Goal: Task Accomplishment & Management: Manage account settings

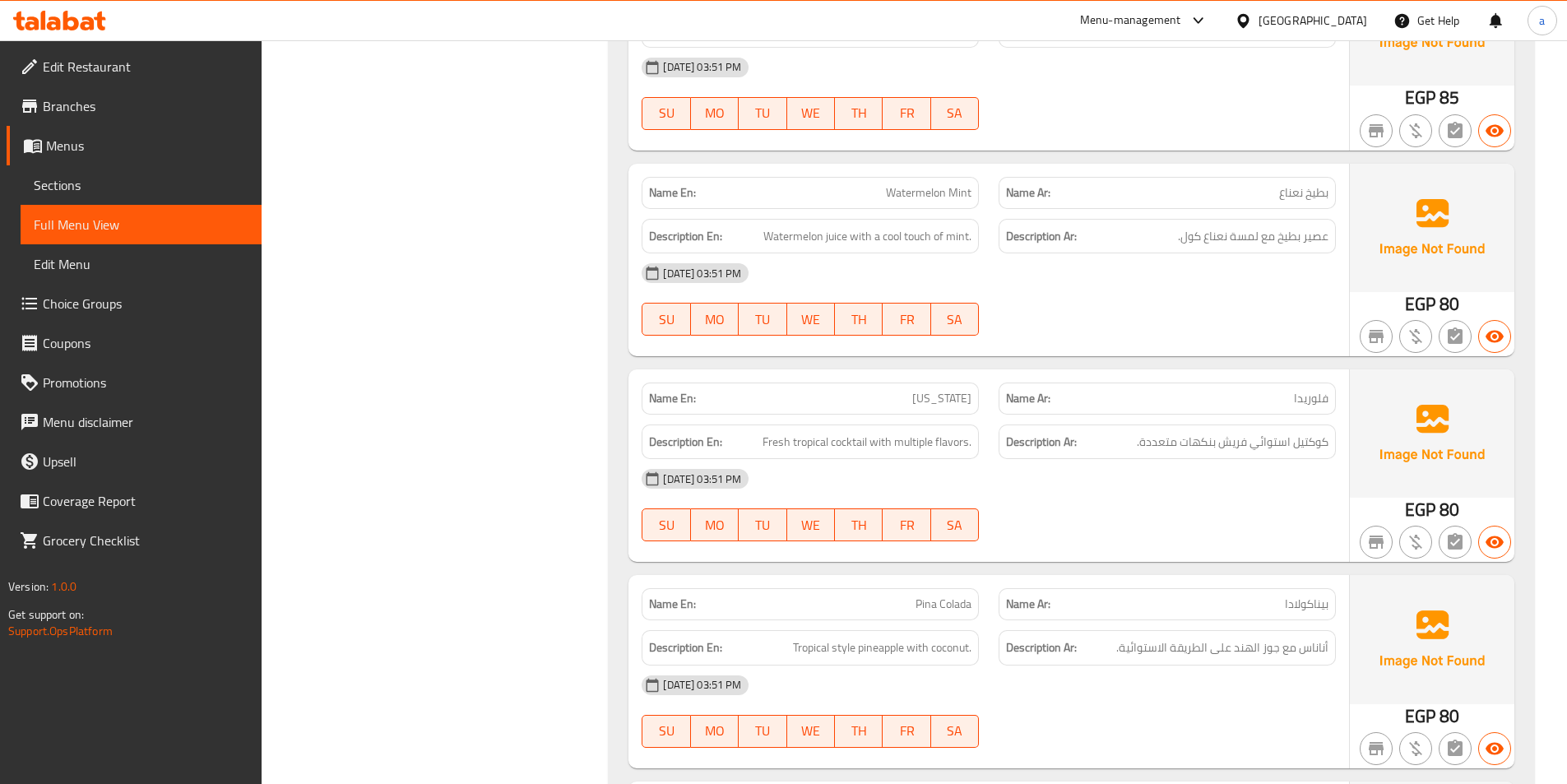
scroll to position [7809, 0]
click at [112, 149] on span "Menus" at bounding box center [146, 145] width 202 height 20
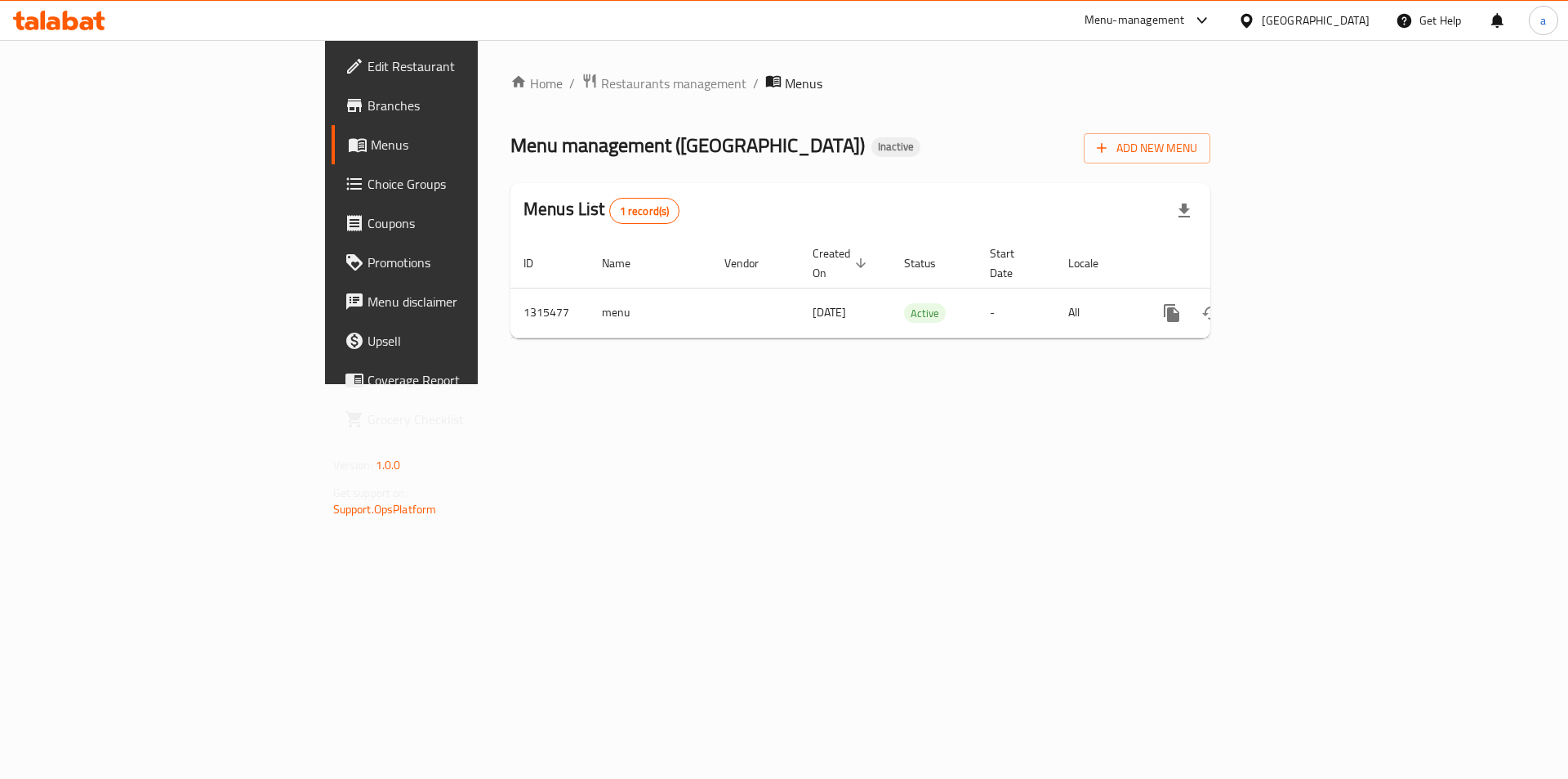
click at [1343, 29] on div "[GEOGRAPHIC_DATA]" at bounding box center [1316, 21] width 108 height 18
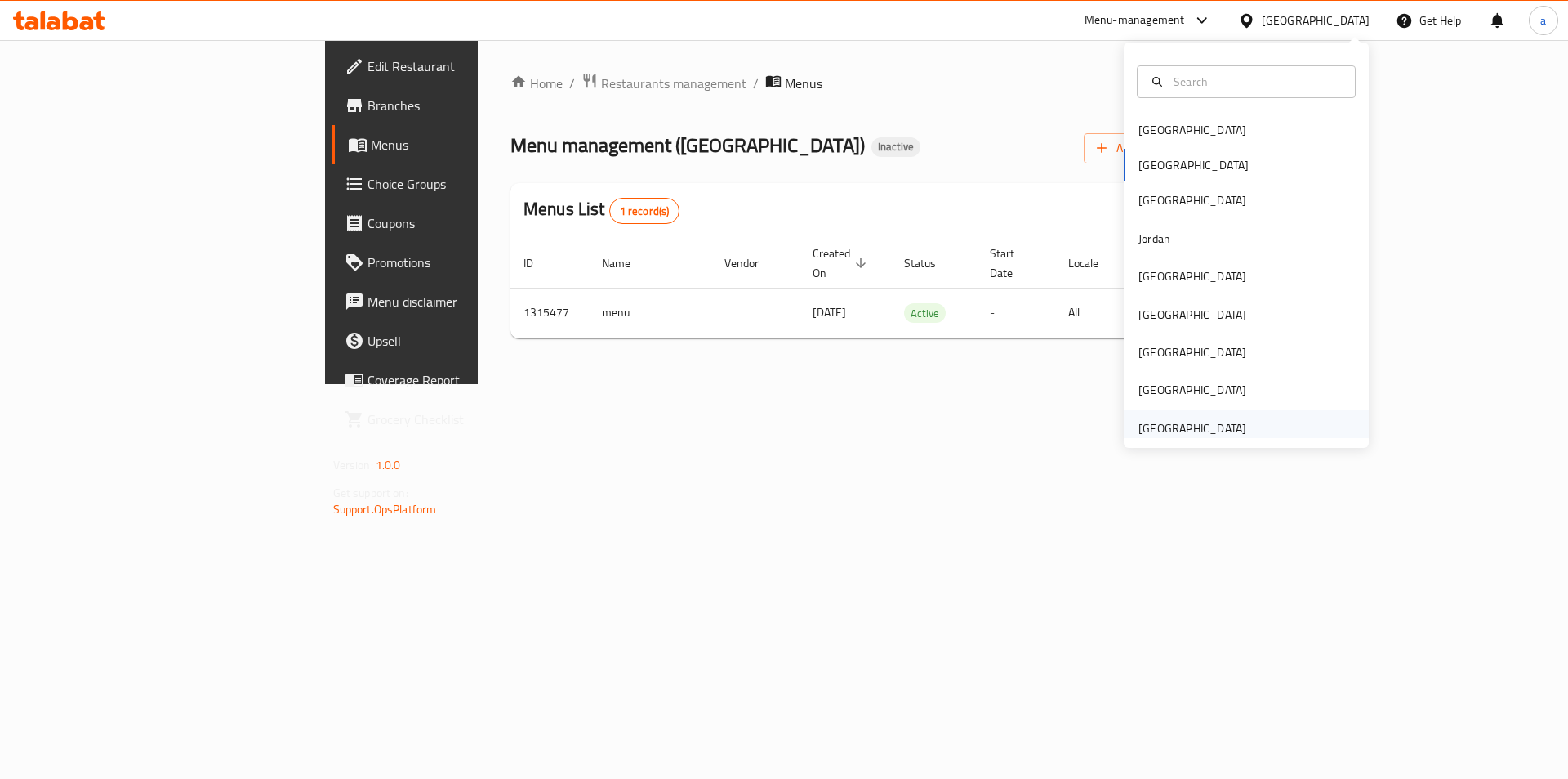
click at [1216, 424] on div "[GEOGRAPHIC_DATA]" at bounding box center [1192, 428] width 108 height 18
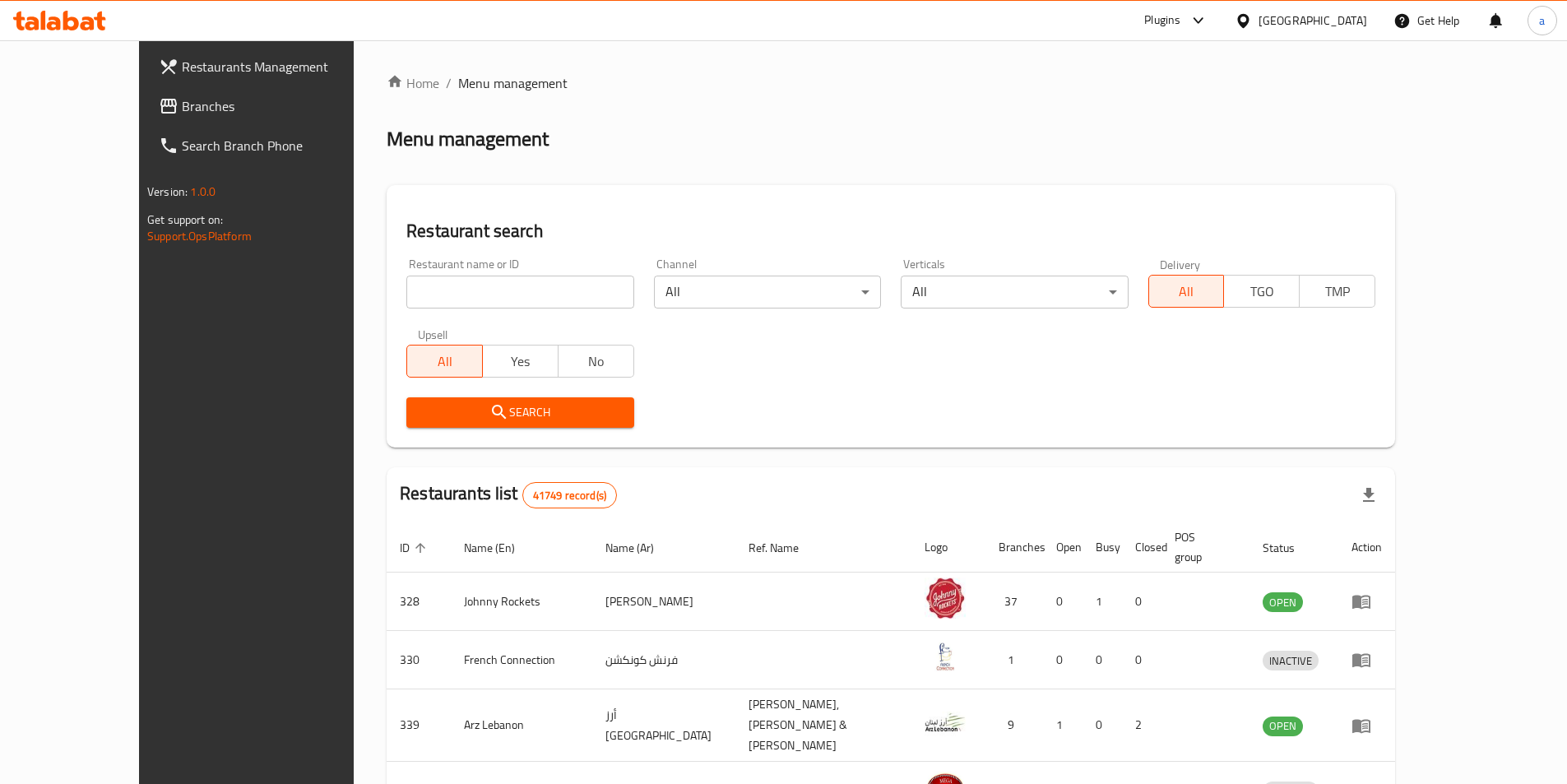
click at [181, 108] on span "Branches" at bounding box center [284, 106] width 206 height 20
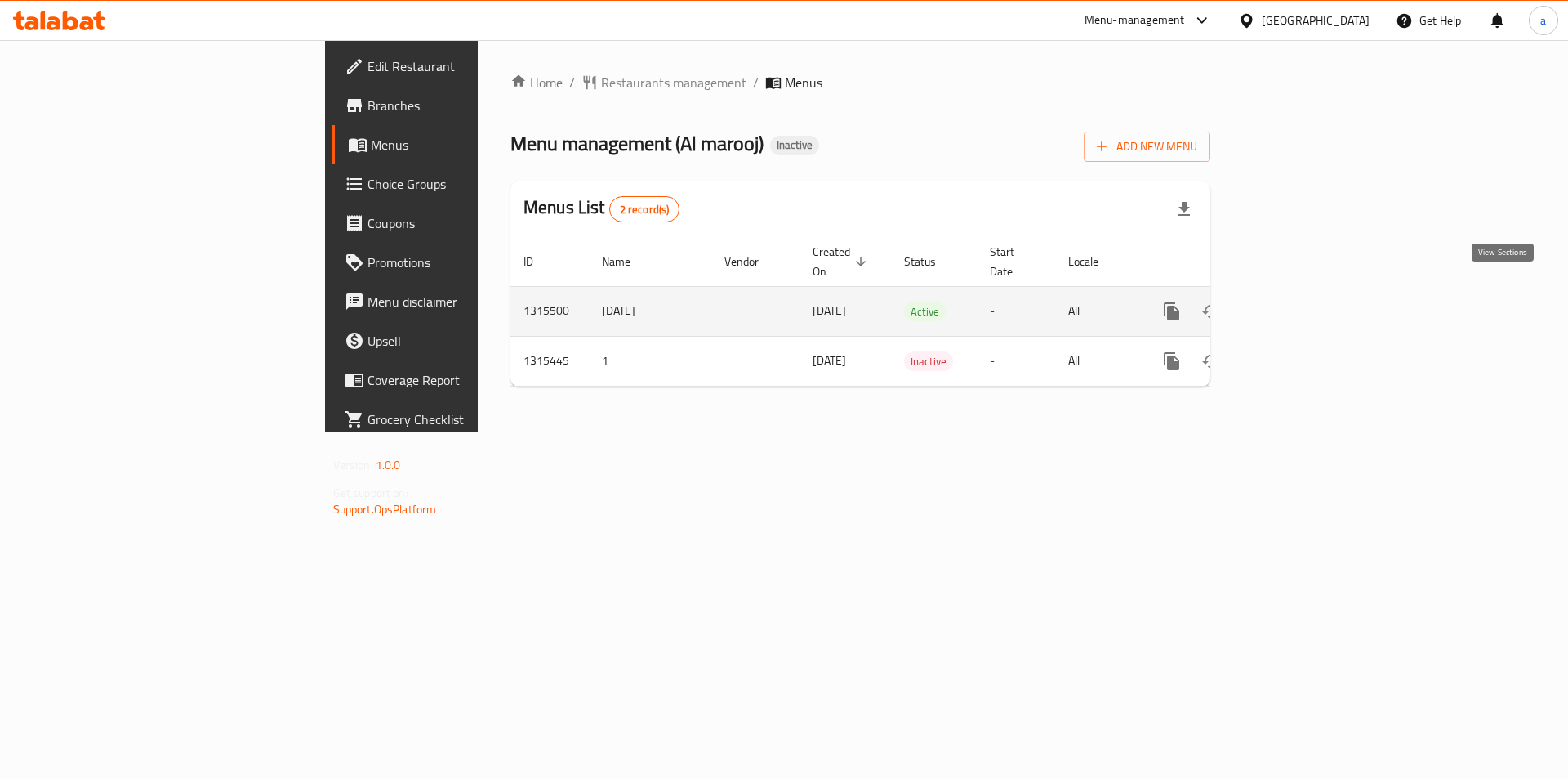
click at [1300, 302] on icon "enhanced table" at bounding box center [1290, 311] width 20 height 20
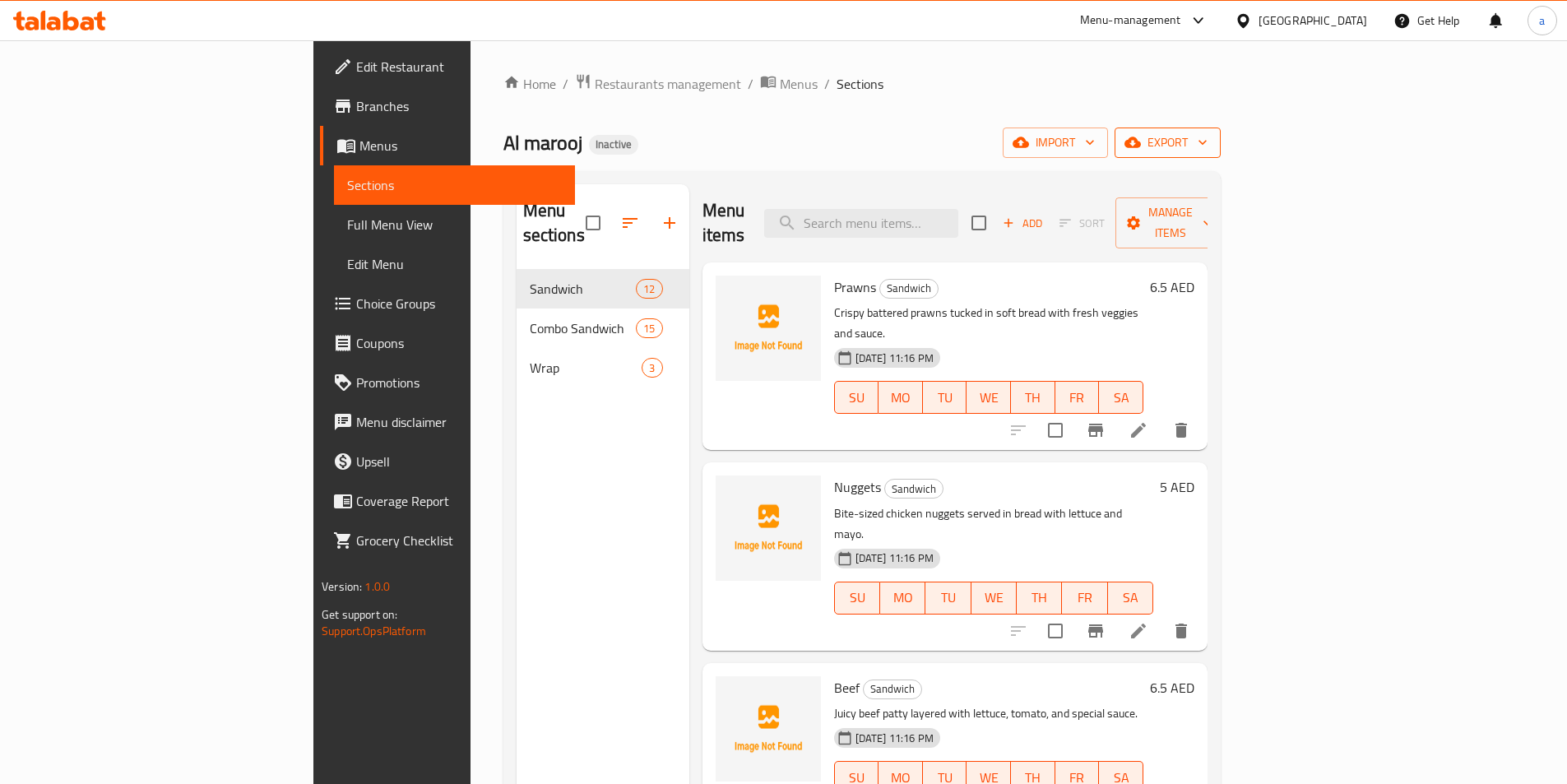
click at [1208, 137] on span "export" at bounding box center [1167, 142] width 80 height 21
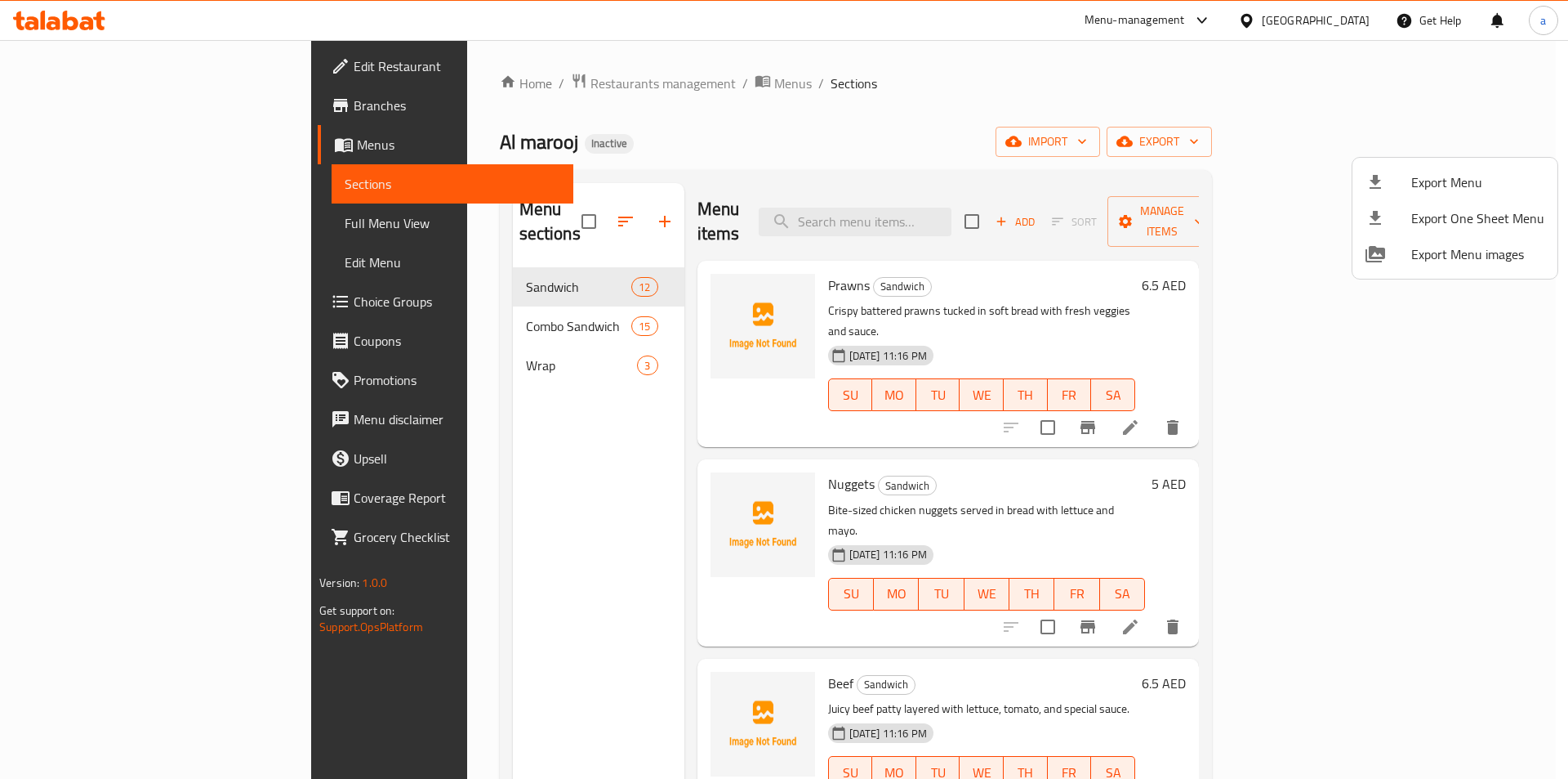
click at [1322, 145] on div at bounding box center [784, 389] width 1568 height 779
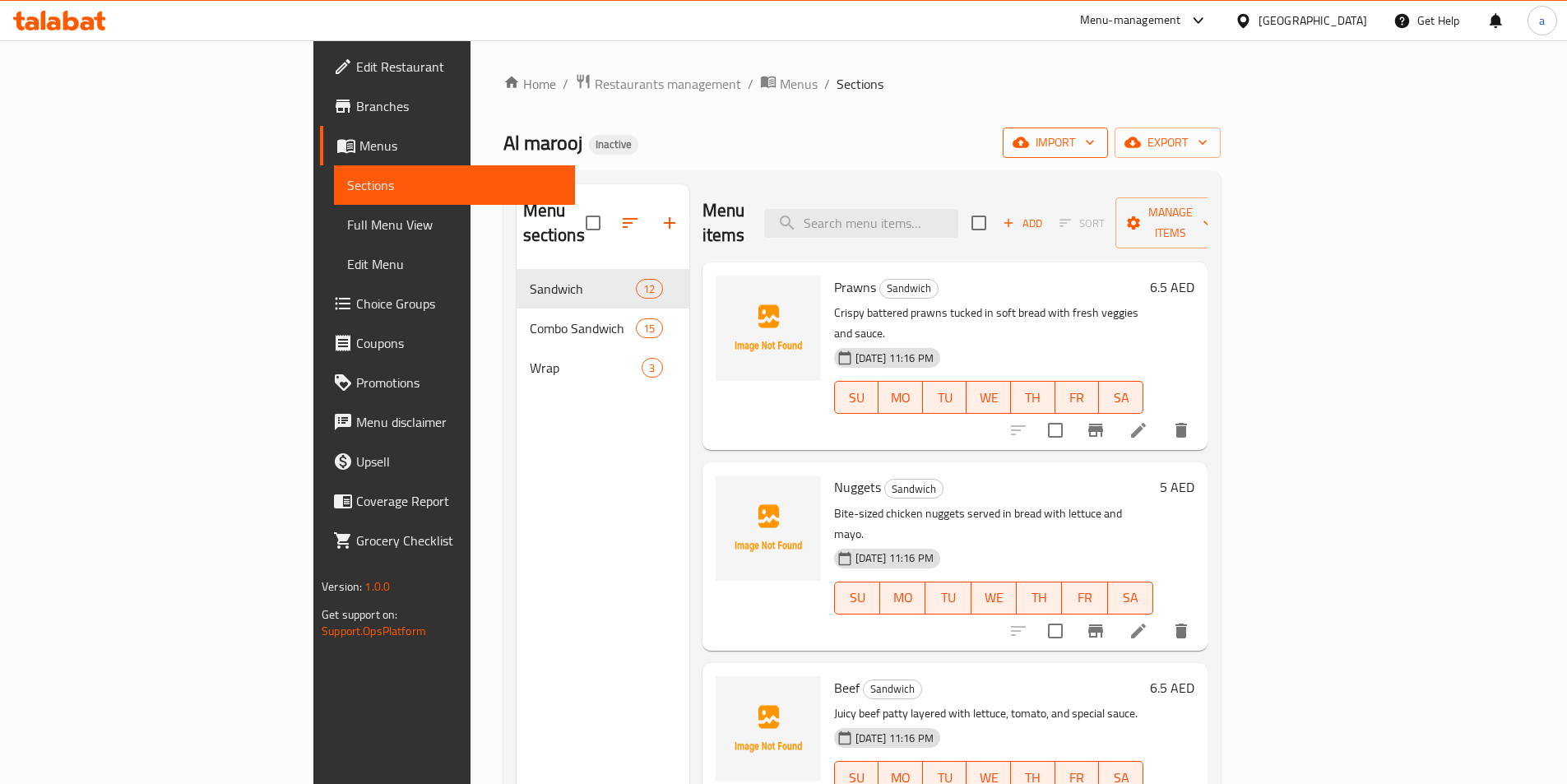
click at [1095, 143] on span "import" at bounding box center [1056, 142] width 79 height 21
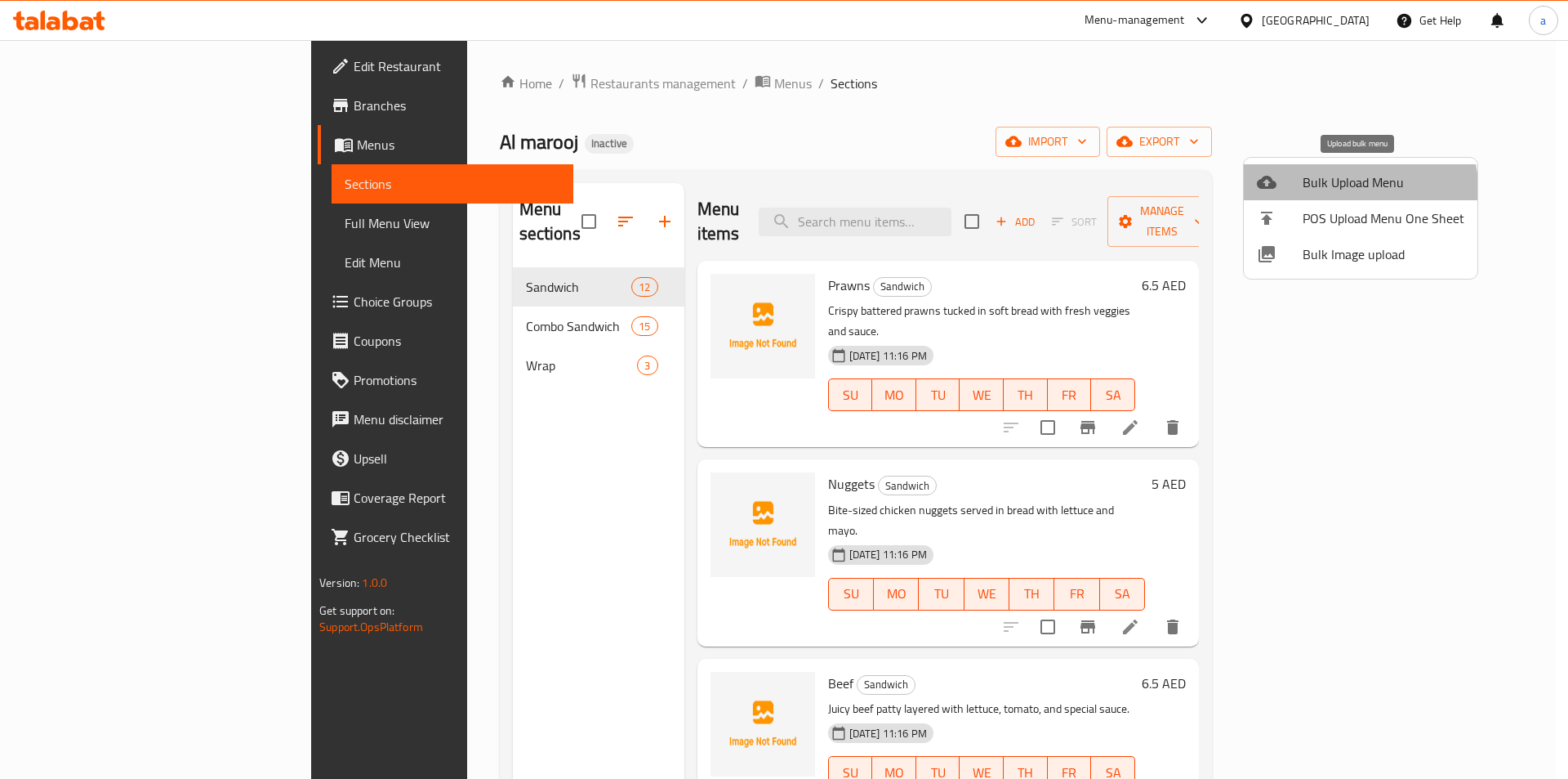
click at [1308, 197] on li "Bulk Upload Menu" at bounding box center [1361, 182] width 234 height 36
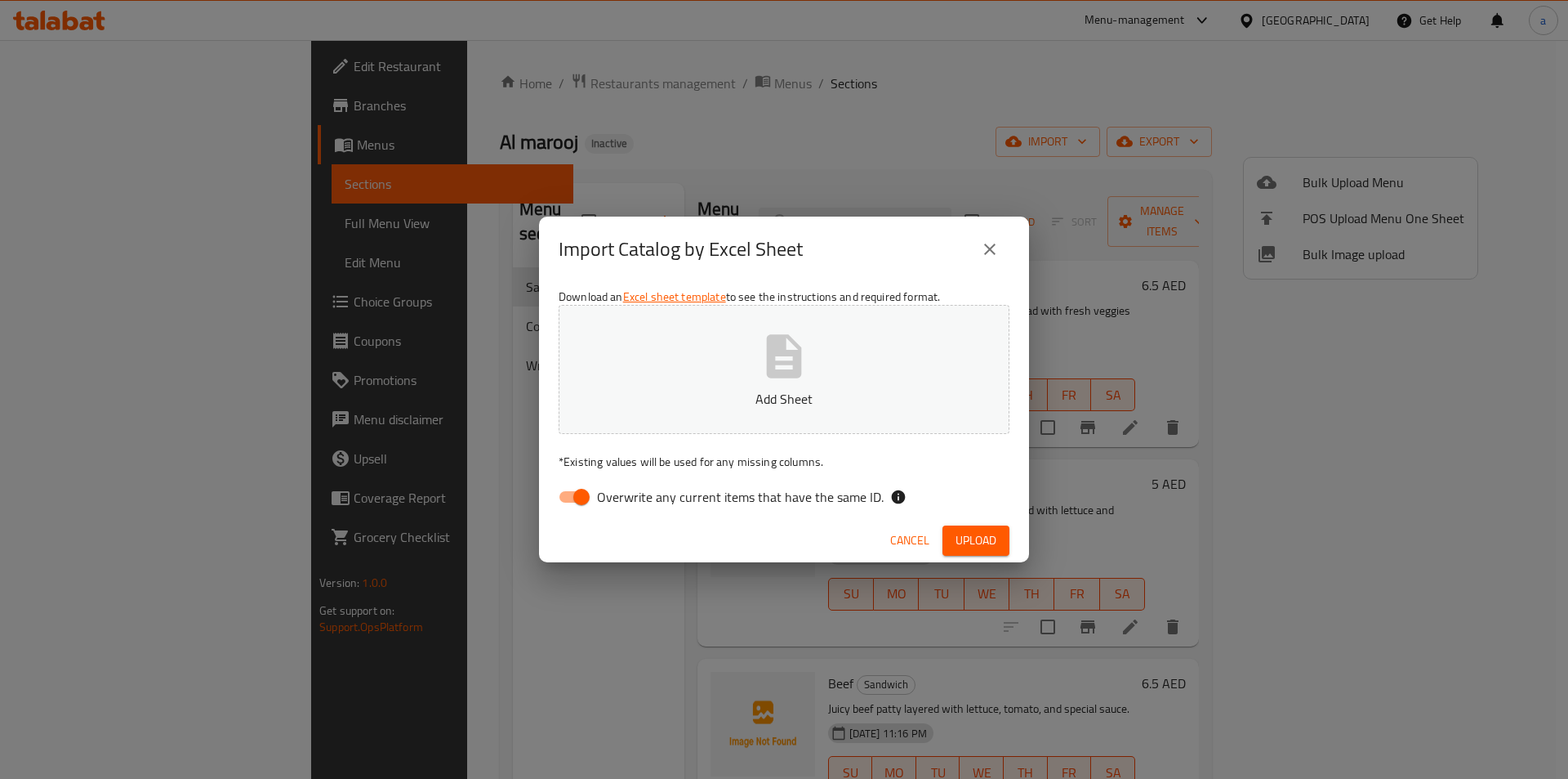
click at [634, 502] on span "Overwrite any current items that have the same ID." at bounding box center [739, 497] width 286 height 20
click at [628, 502] on input "Overwrite any current items that have the same ID." at bounding box center [582, 496] width 93 height 31
checkbox input "false"
click at [993, 530] on span "Upload" at bounding box center [976, 540] width 41 height 21
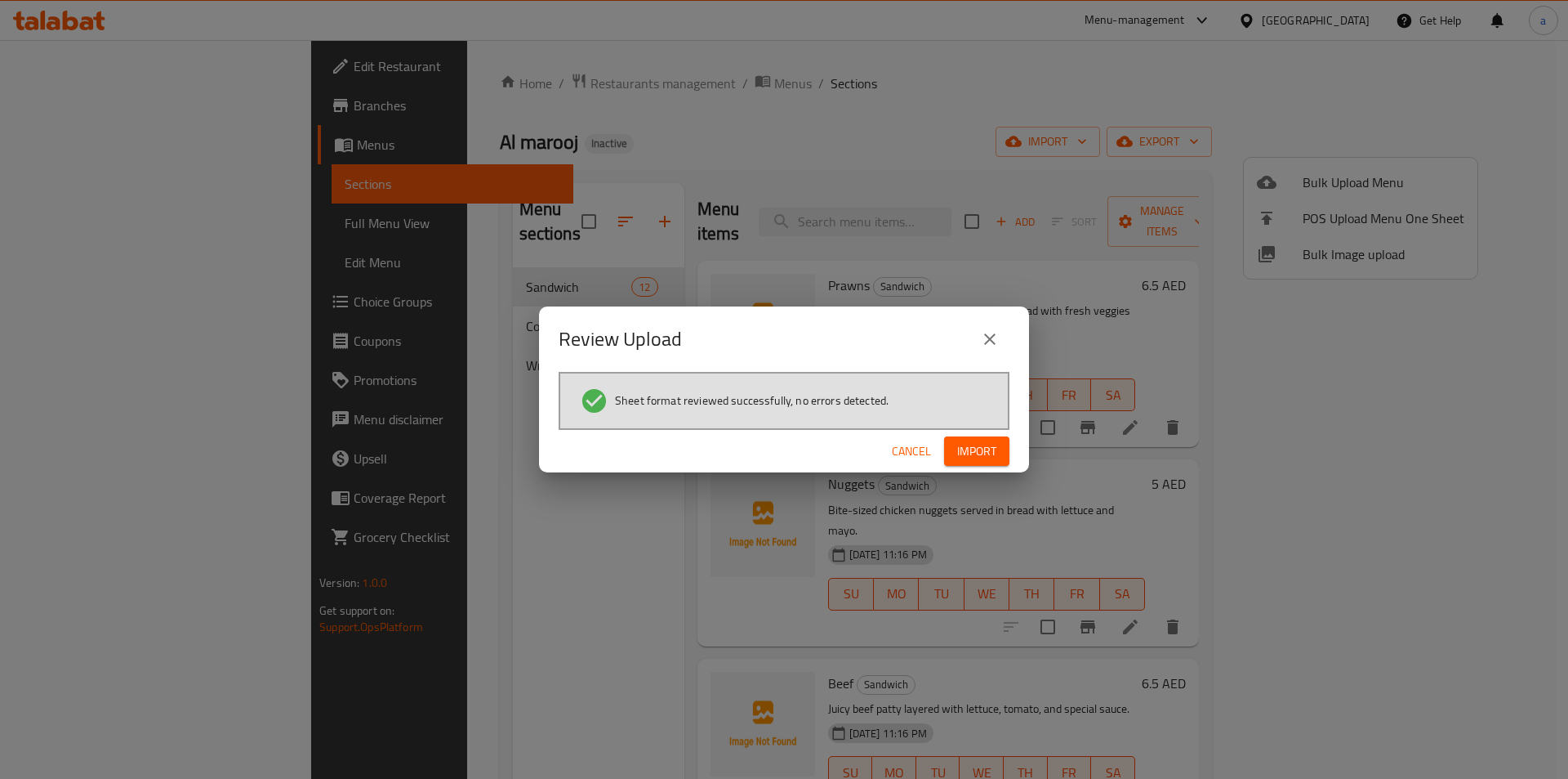
click at [999, 448] on button "Import" at bounding box center [977, 452] width 65 height 30
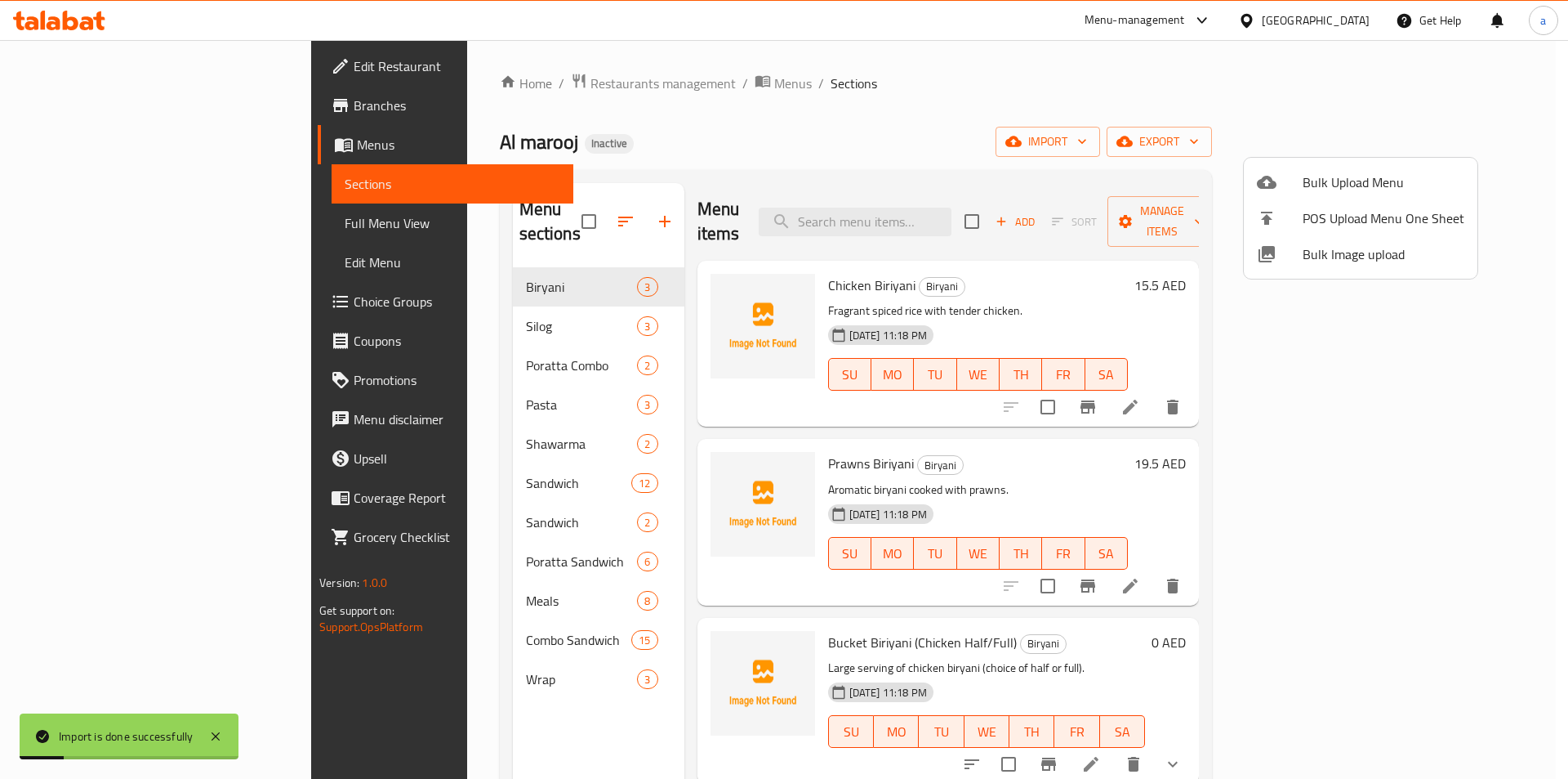
click at [137, 228] on div at bounding box center [784, 389] width 1568 height 779
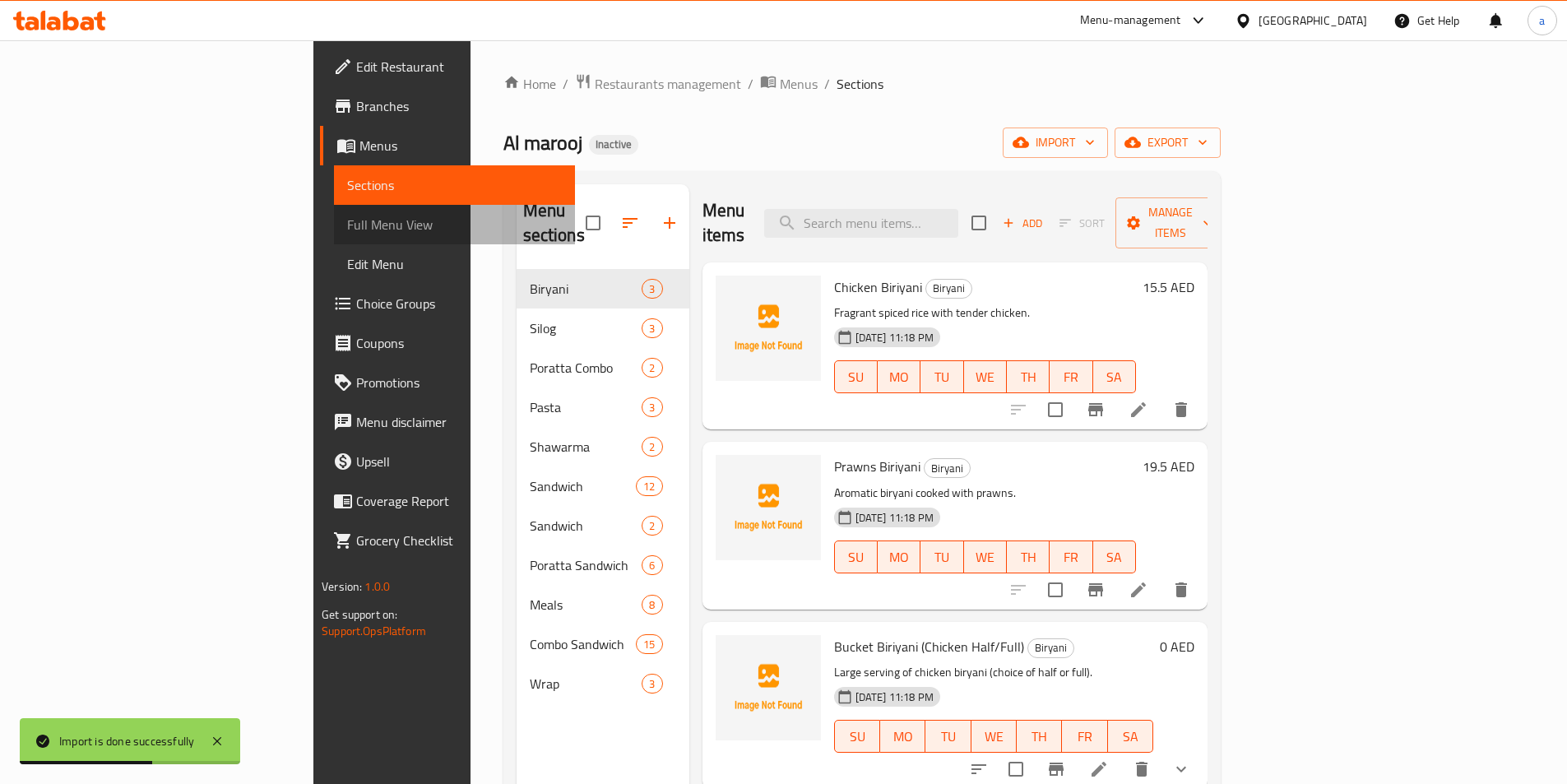
click at [347, 228] on span "Full Menu View" at bounding box center [454, 225] width 215 height 20
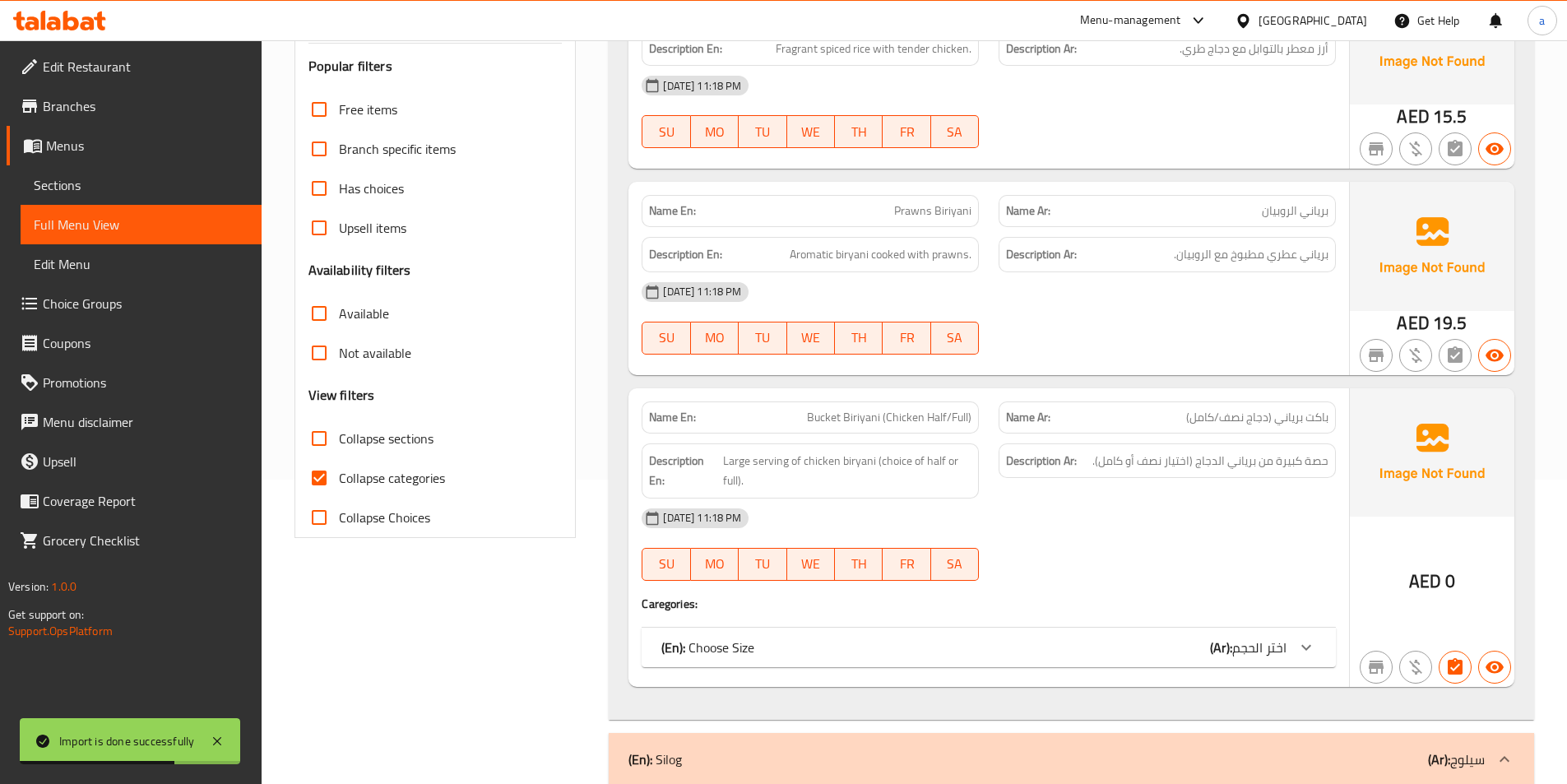
scroll to position [329, 0]
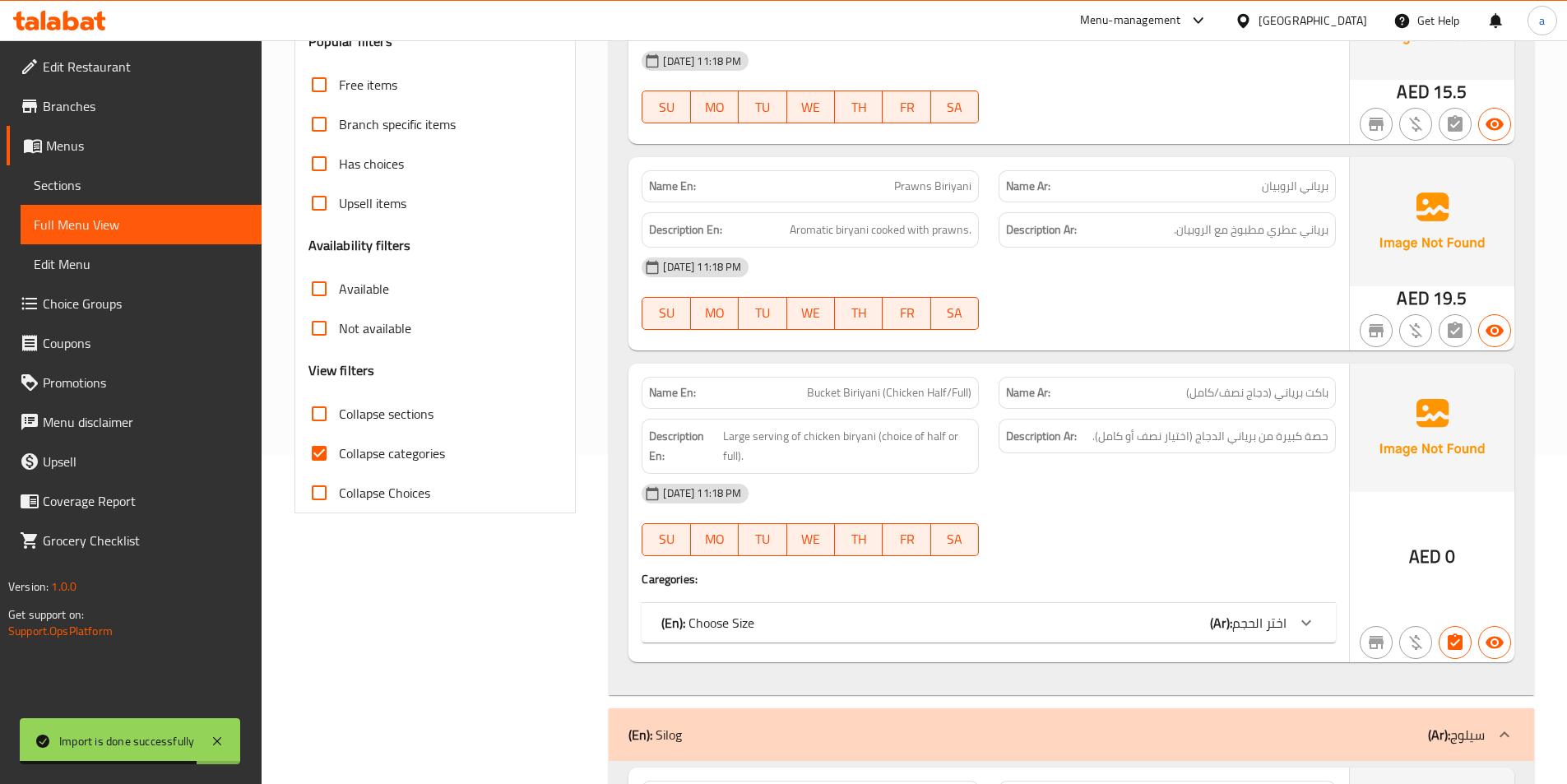
click at [323, 424] on input "Collapse sections" at bounding box center [319, 414] width 40 height 40
checkbox input "true"
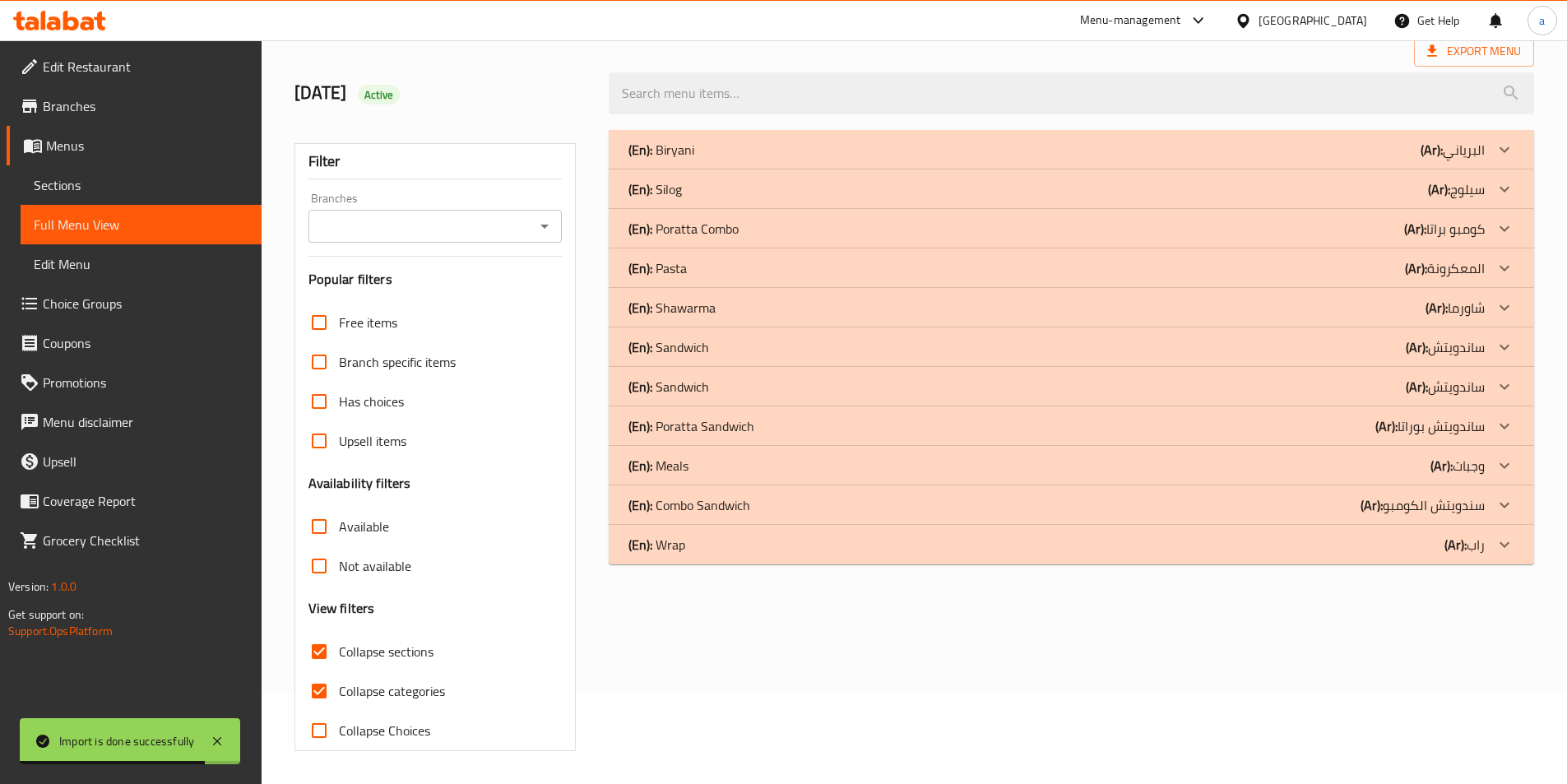
click at [321, 671] on input "Collapse categories" at bounding box center [319, 691] width 40 height 40
checkbox input "false"
click at [774, 359] on div "(En): Sandwich (Ar): ساندويتش" at bounding box center [1072, 347] width 925 height 40
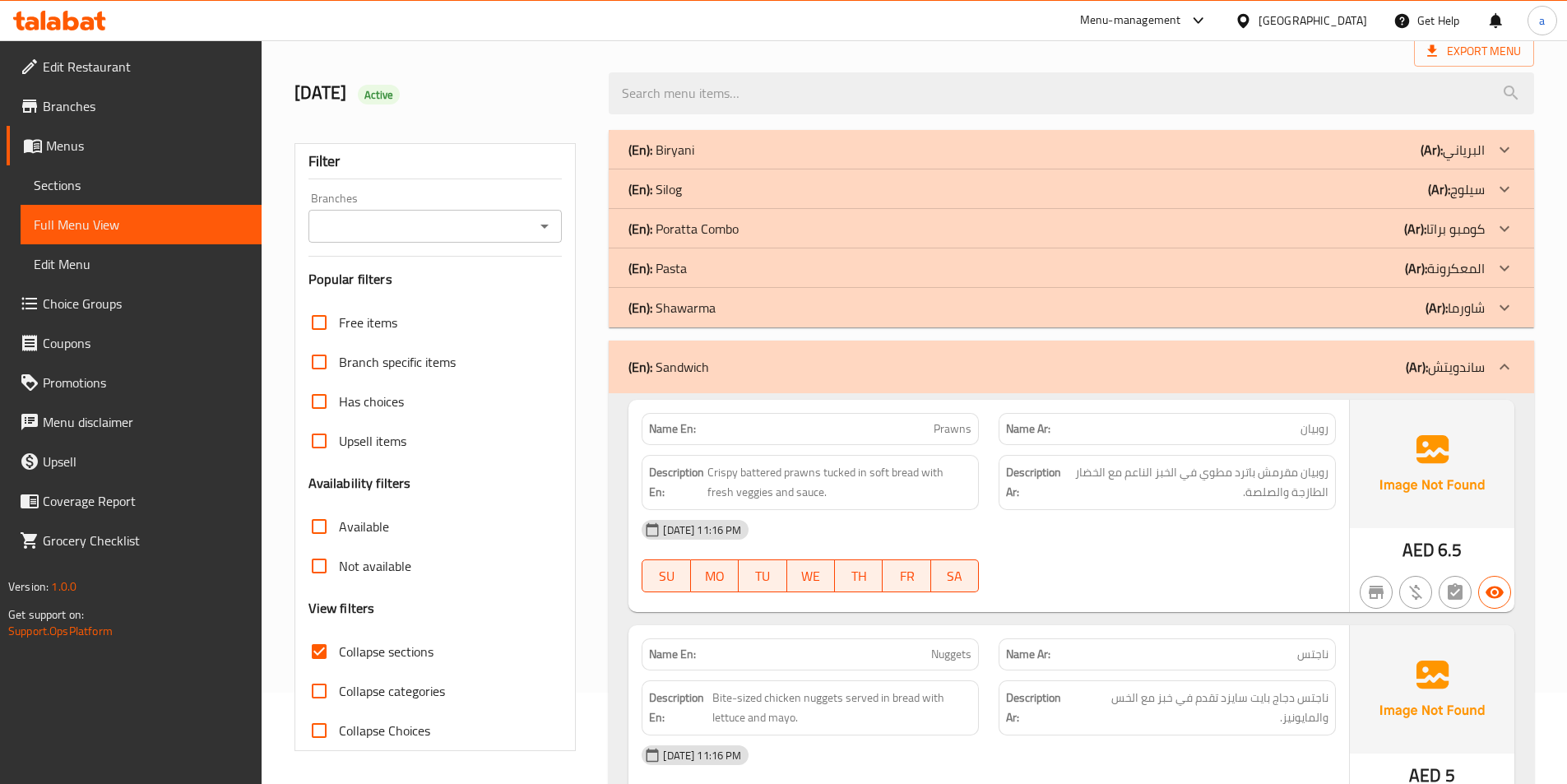
click at [774, 359] on div "(En): Sandwich (Ar): ساندويتش" at bounding box center [1057, 366] width 856 height 20
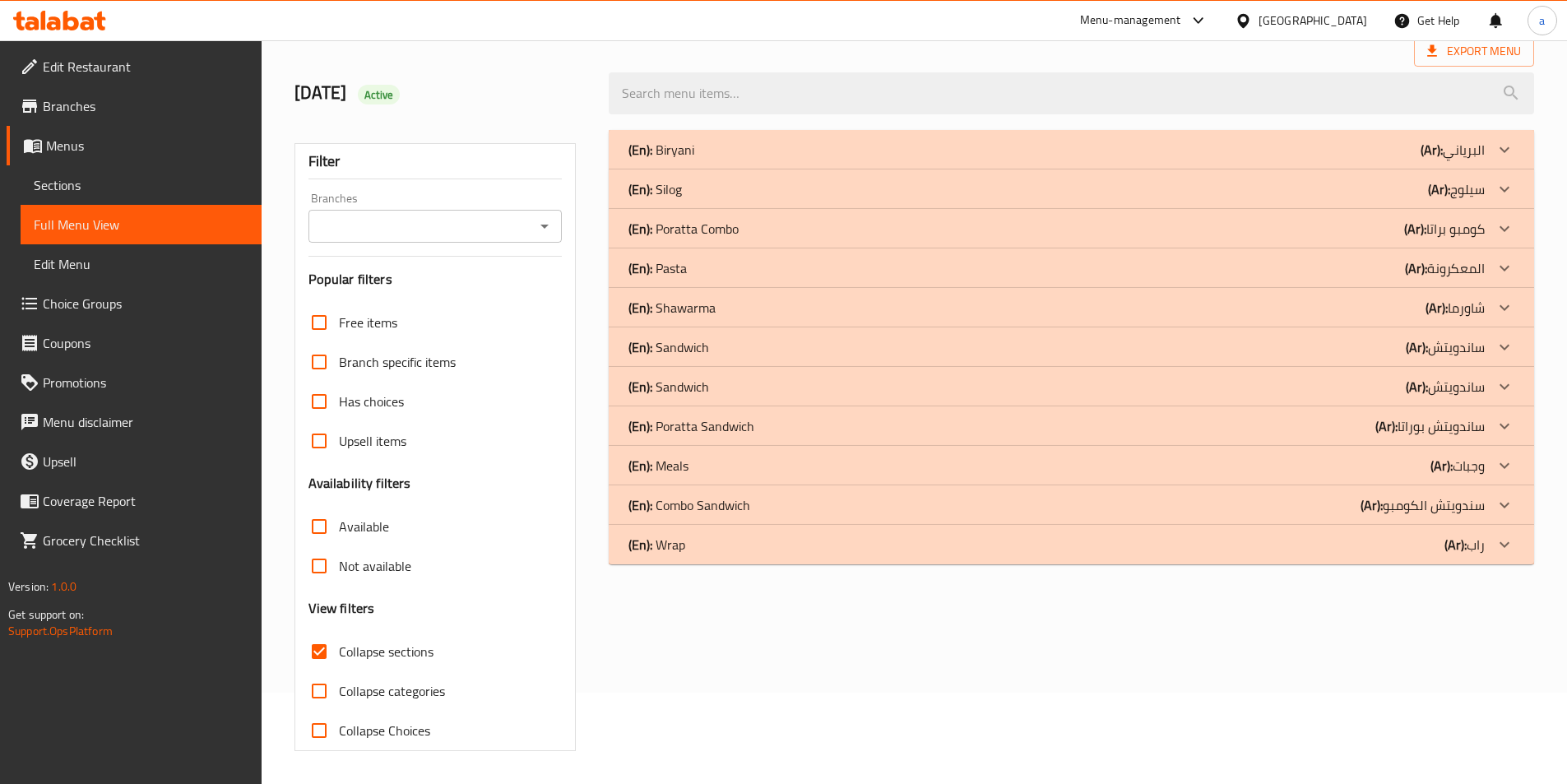
click at [786, 393] on div "(En): Sandwich (Ar): ساندويتش" at bounding box center [1057, 386] width 856 height 20
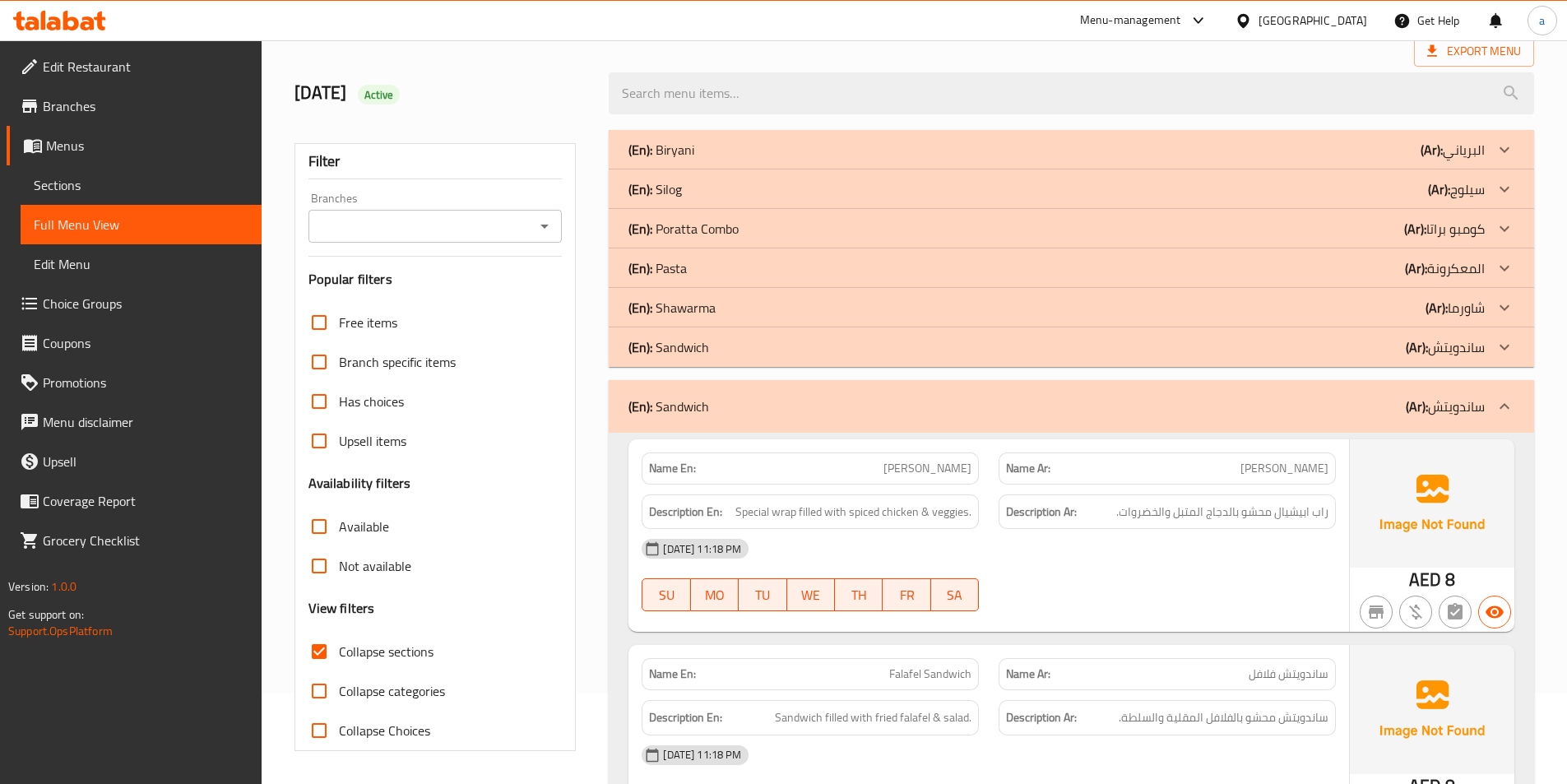
click at [786, 392] on div "(En): Sandwich (Ar): ساندويتش" at bounding box center [1072, 406] width 925 height 53
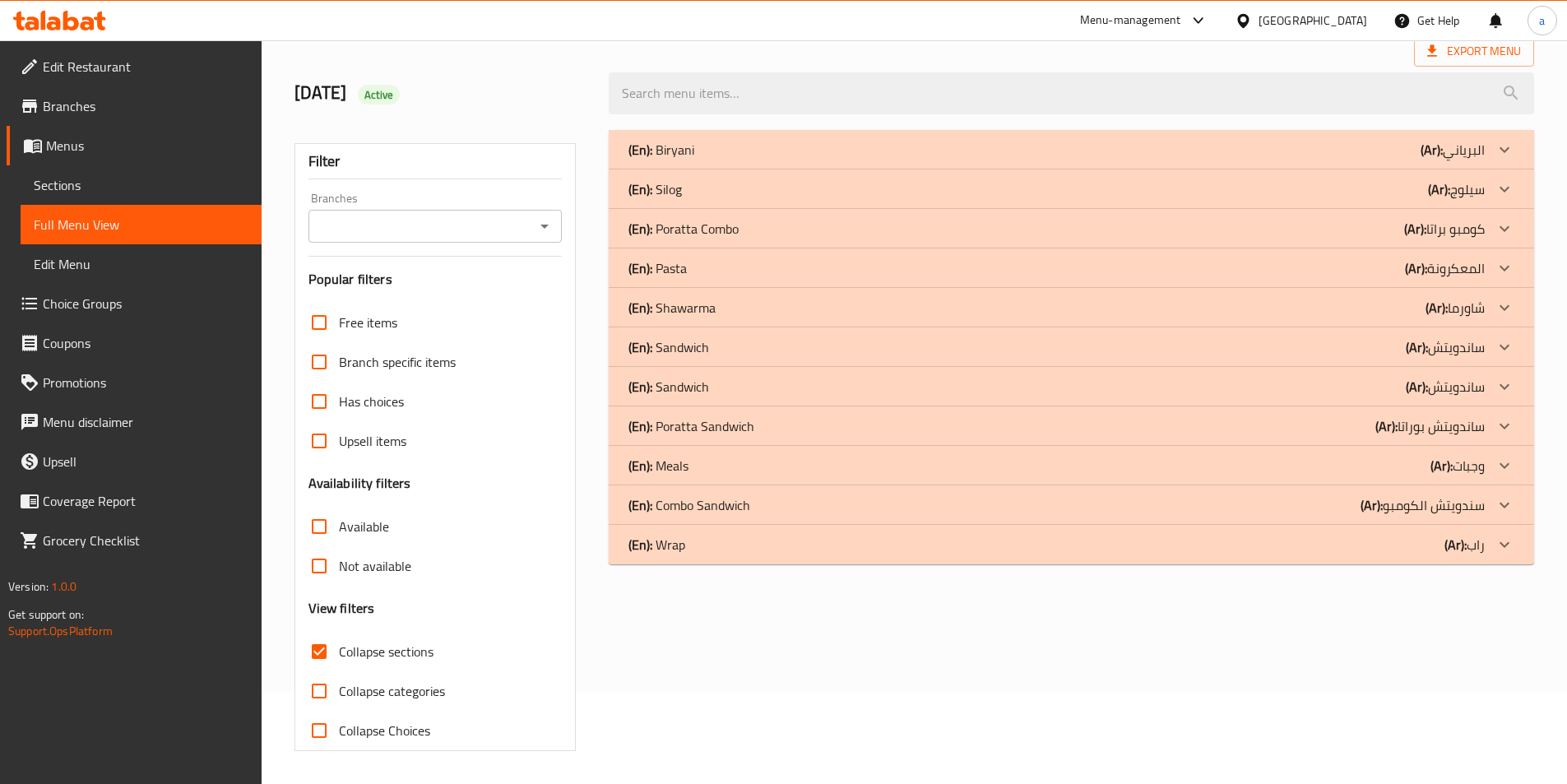
click at [815, 346] on div "(En): Sandwich (Ar): ساندويتش" at bounding box center [1057, 347] width 856 height 20
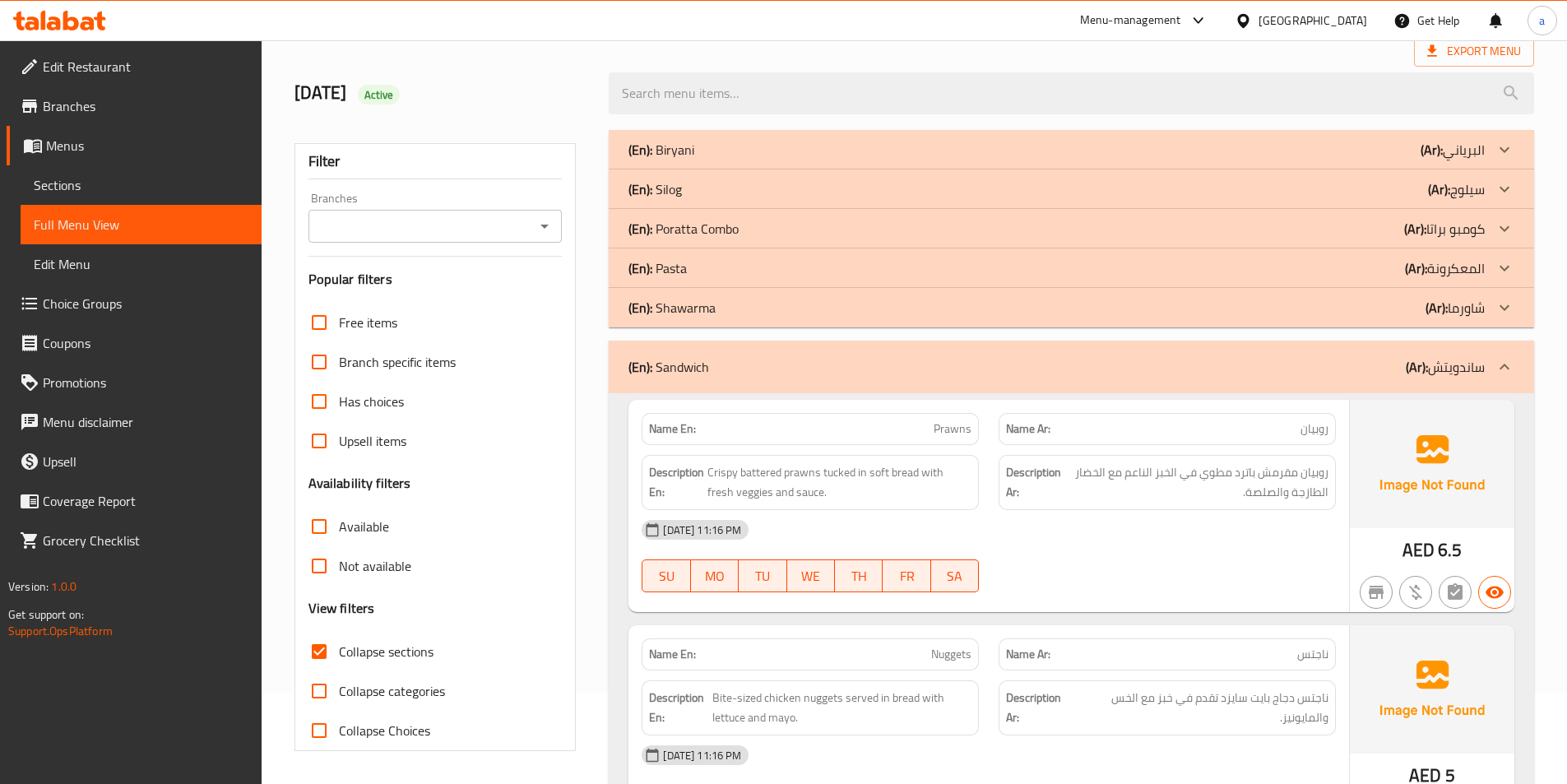
click at [815, 346] on div "(En): Sandwich (Ar): ساندويتش" at bounding box center [1072, 366] width 925 height 53
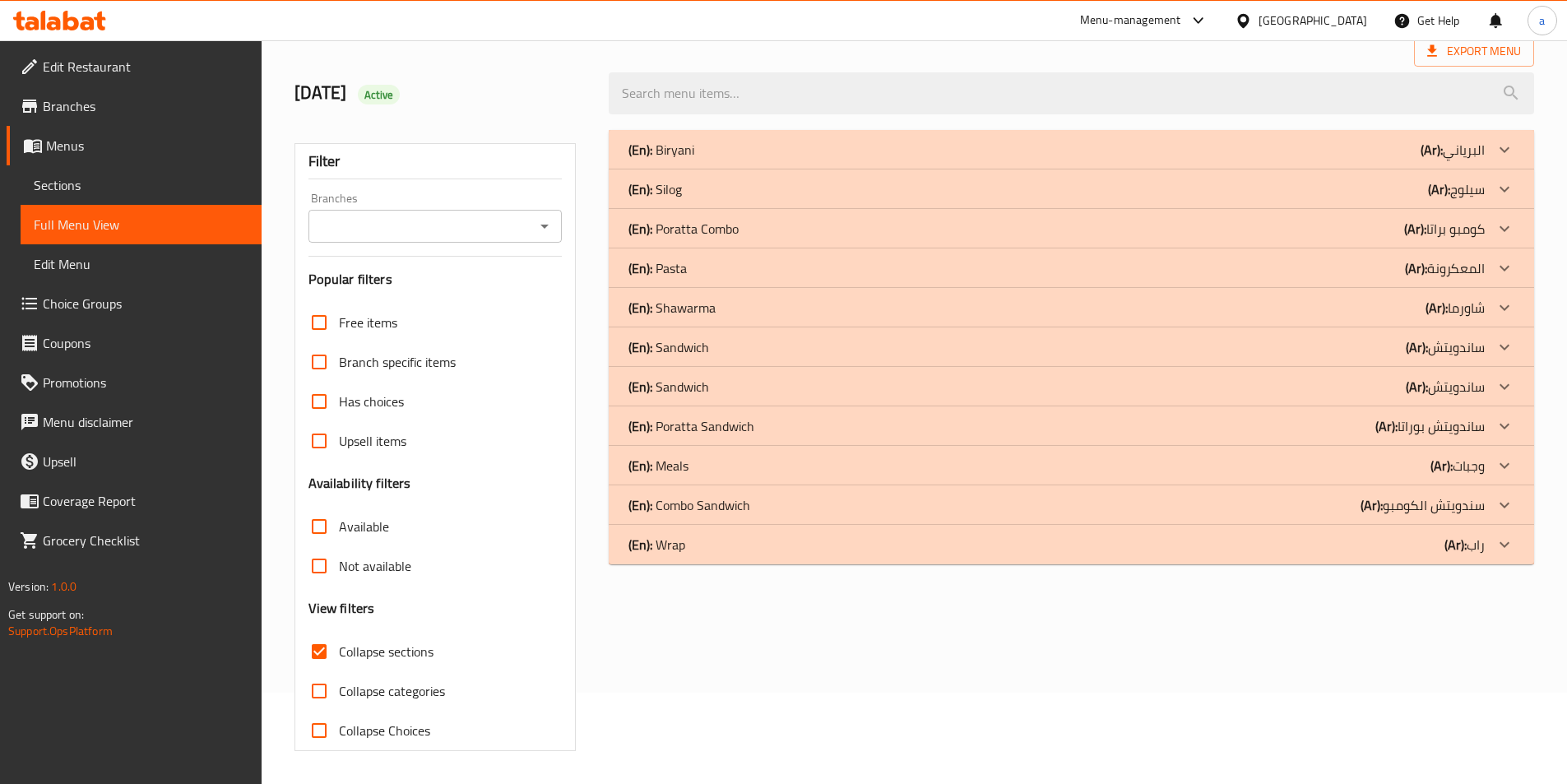
click at [50, 189] on span "Sections" at bounding box center [141, 185] width 215 height 20
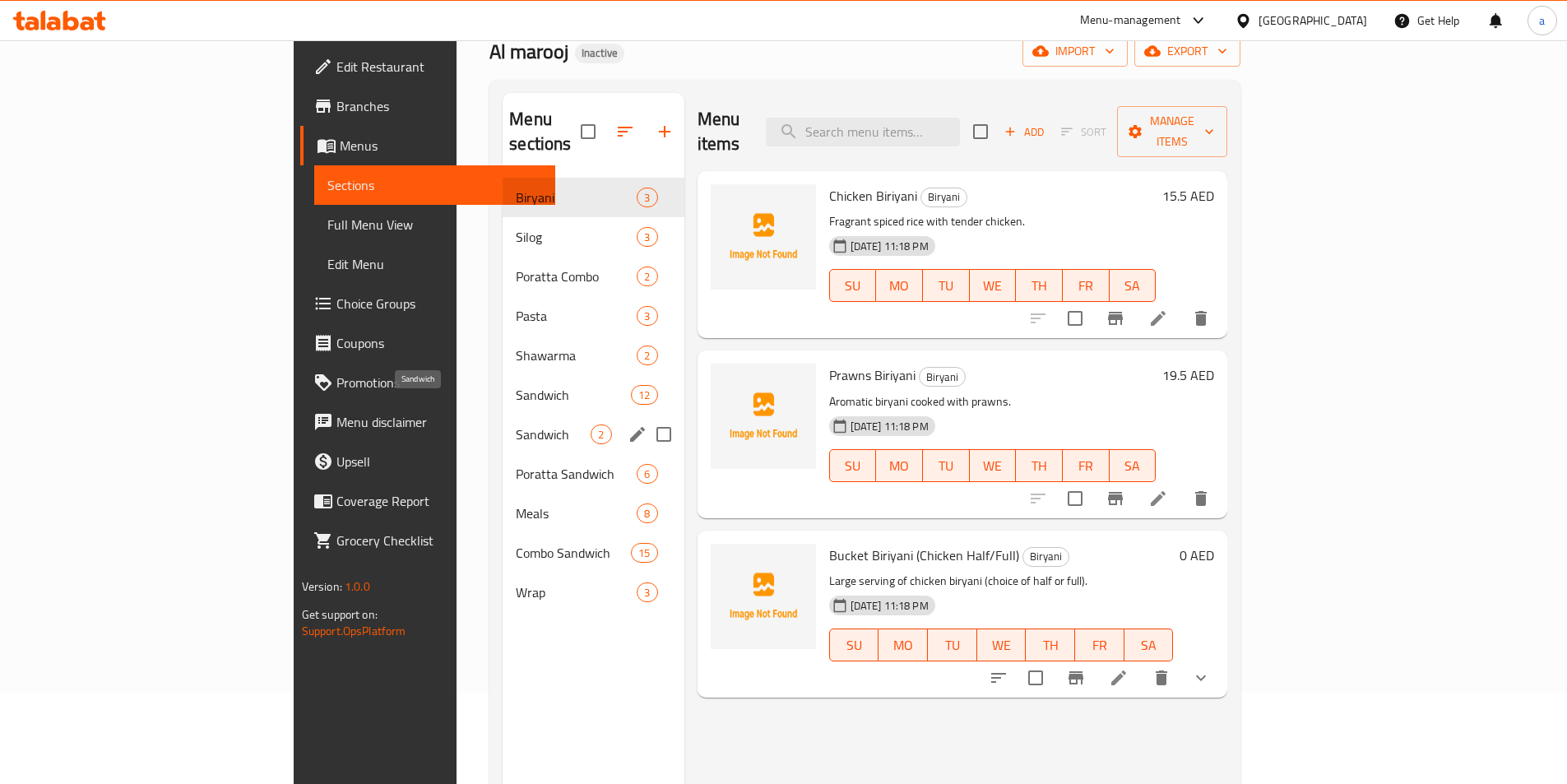
drag, startPoint x: 396, startPoint y: 402, endPoint x: 469, endPoint y: 417, distance: 74.5
click at [516, 424] on span "Sandwich" at bounding box center [553, 434] width 75 height 20
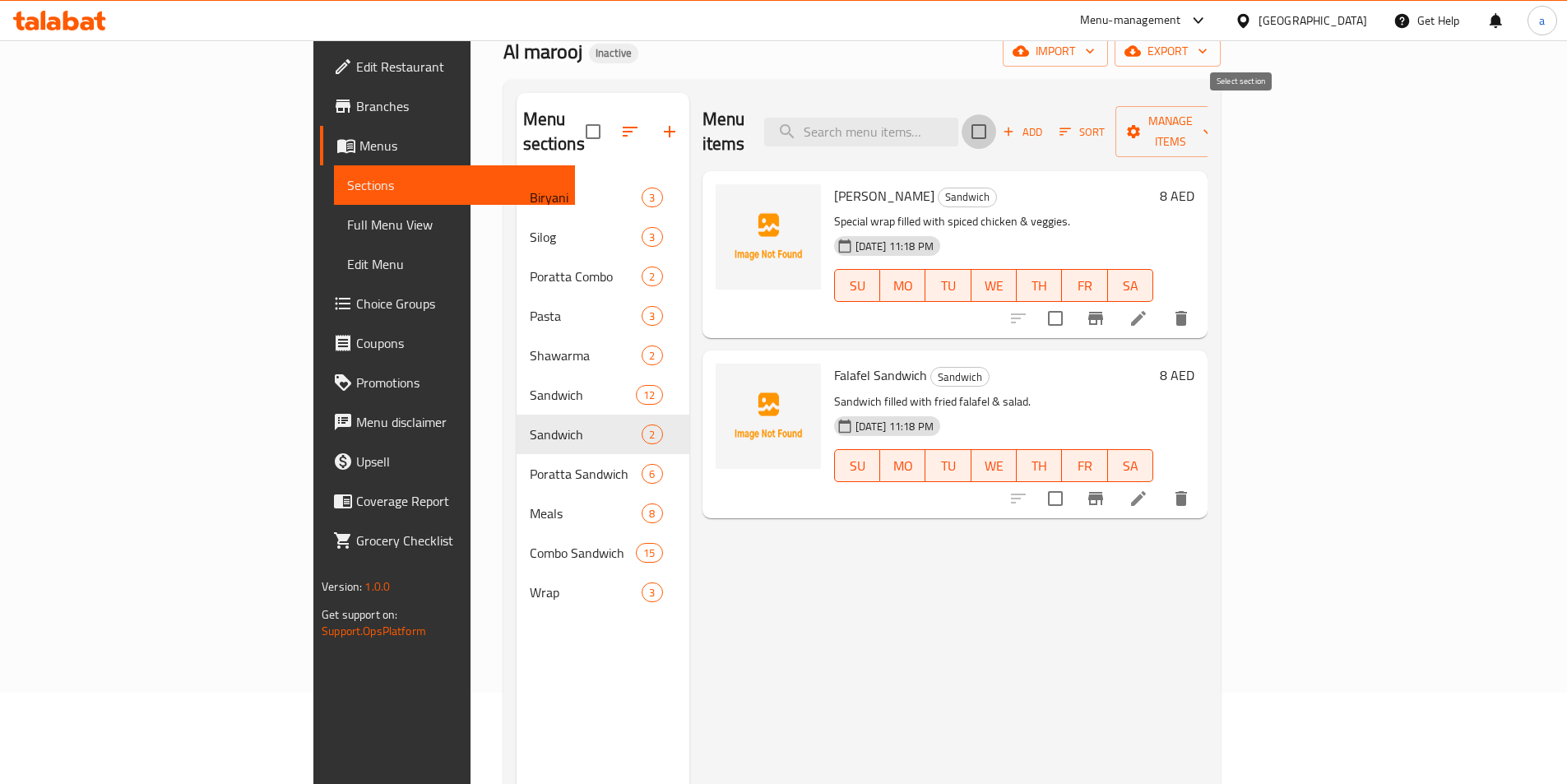
drag, startPoint x: 1248, startPoint y: 123, endPoint x: 1360, endPoint y: 154, distance: 116.2
click at [996, 122] on input "checkbox" at bounding box center [978, 131] width 34 height 34
checkbox input "true"
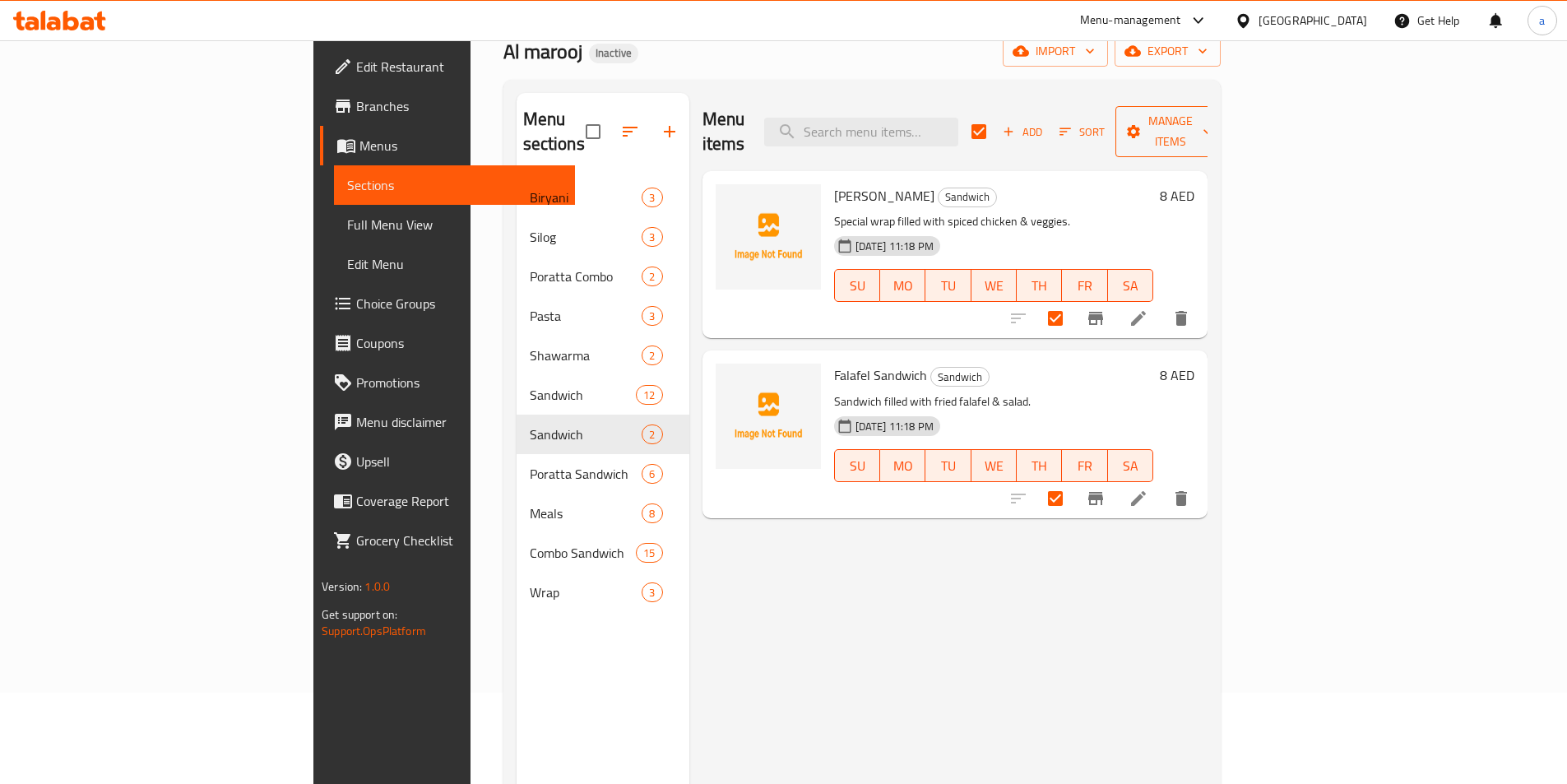
click at [1226, 131] on button "Manage items" at bounding box center [1171, 131] width 111 height 51
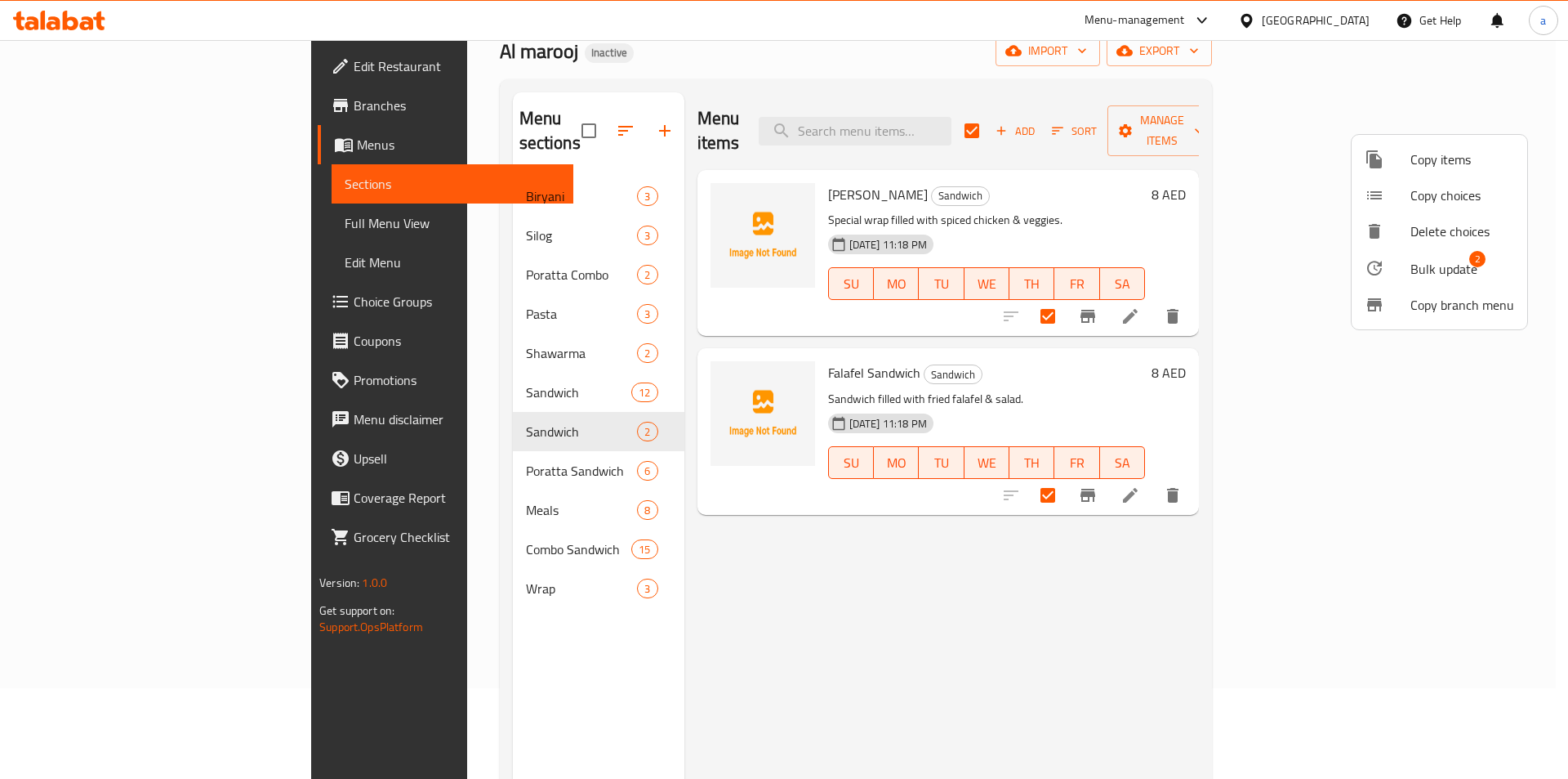
click at [1386, 267] on div at bounding box center [1387, 268] width 45 height 20
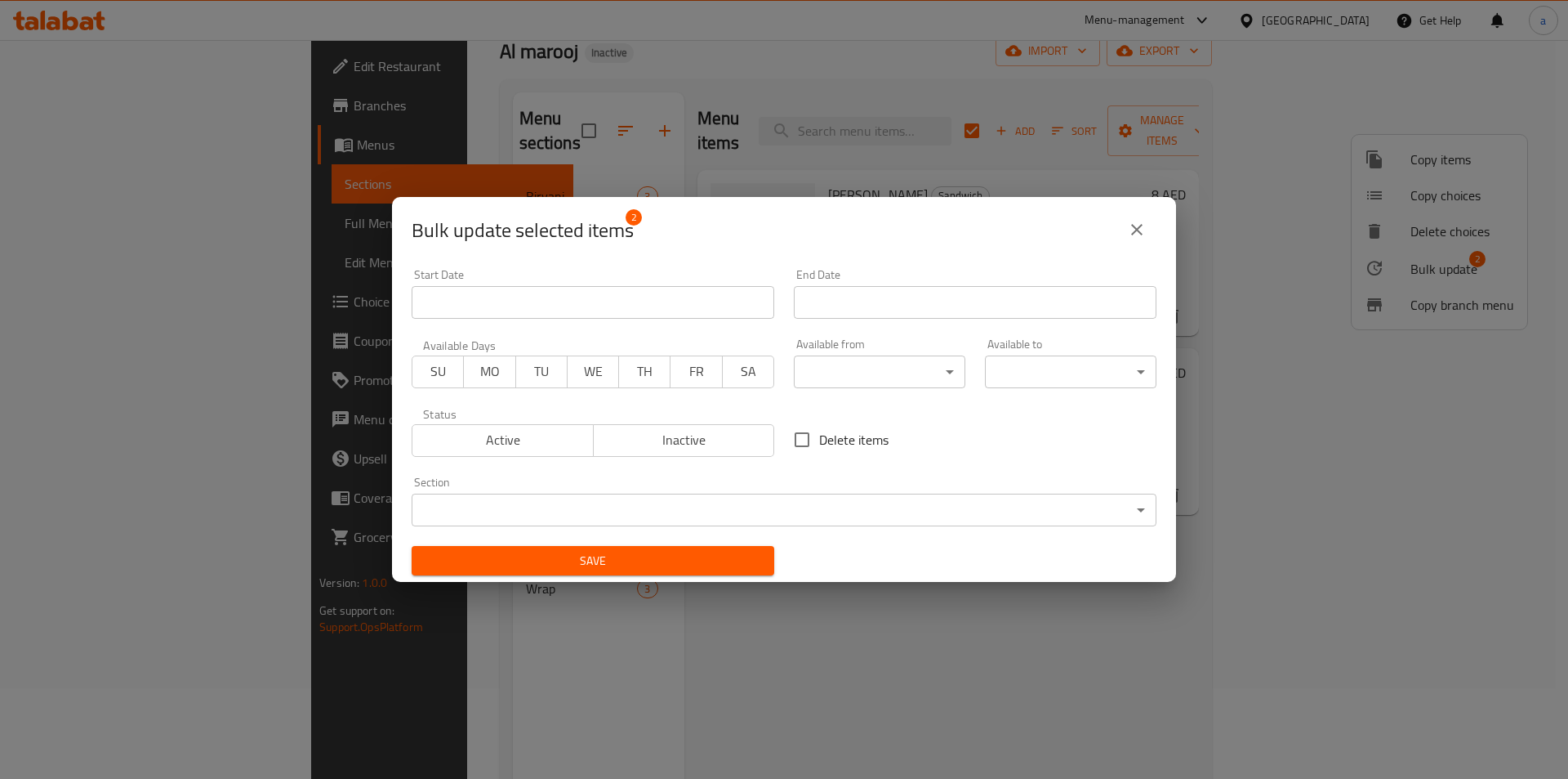
click at [664, 485] on div "Section ​ ​" at bounding box center [783, 501] width 745 height 50
click at [664, 498] on body "​ Menu-management United Arab Emirates Get Help a Edit Restaurant Branches Menu…" at bounding box center [784, 319] width 1568 height 739
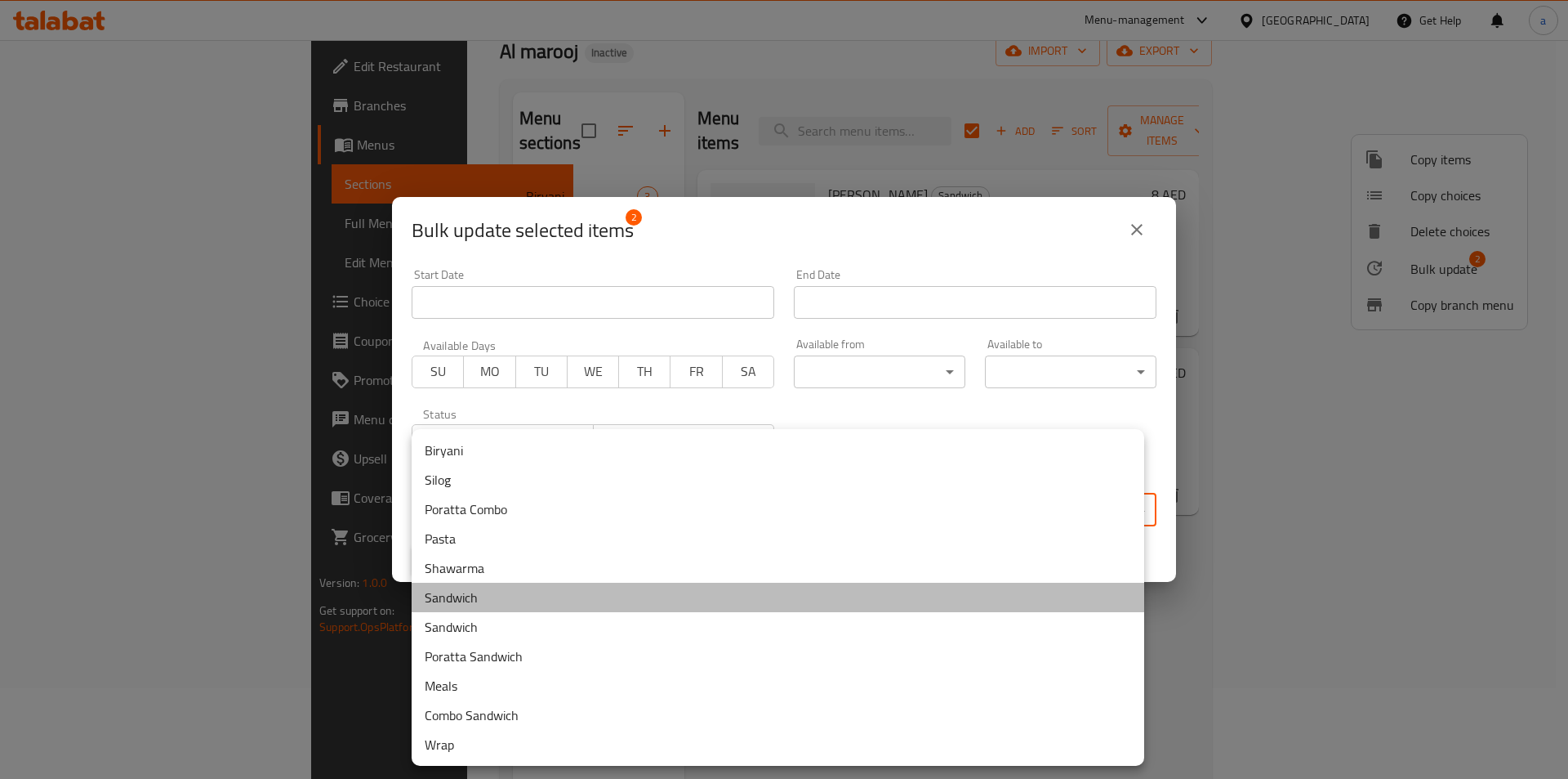
click at [522, 595] on li "Sandwich" at bounding box center [777, 597] width 732 height 29
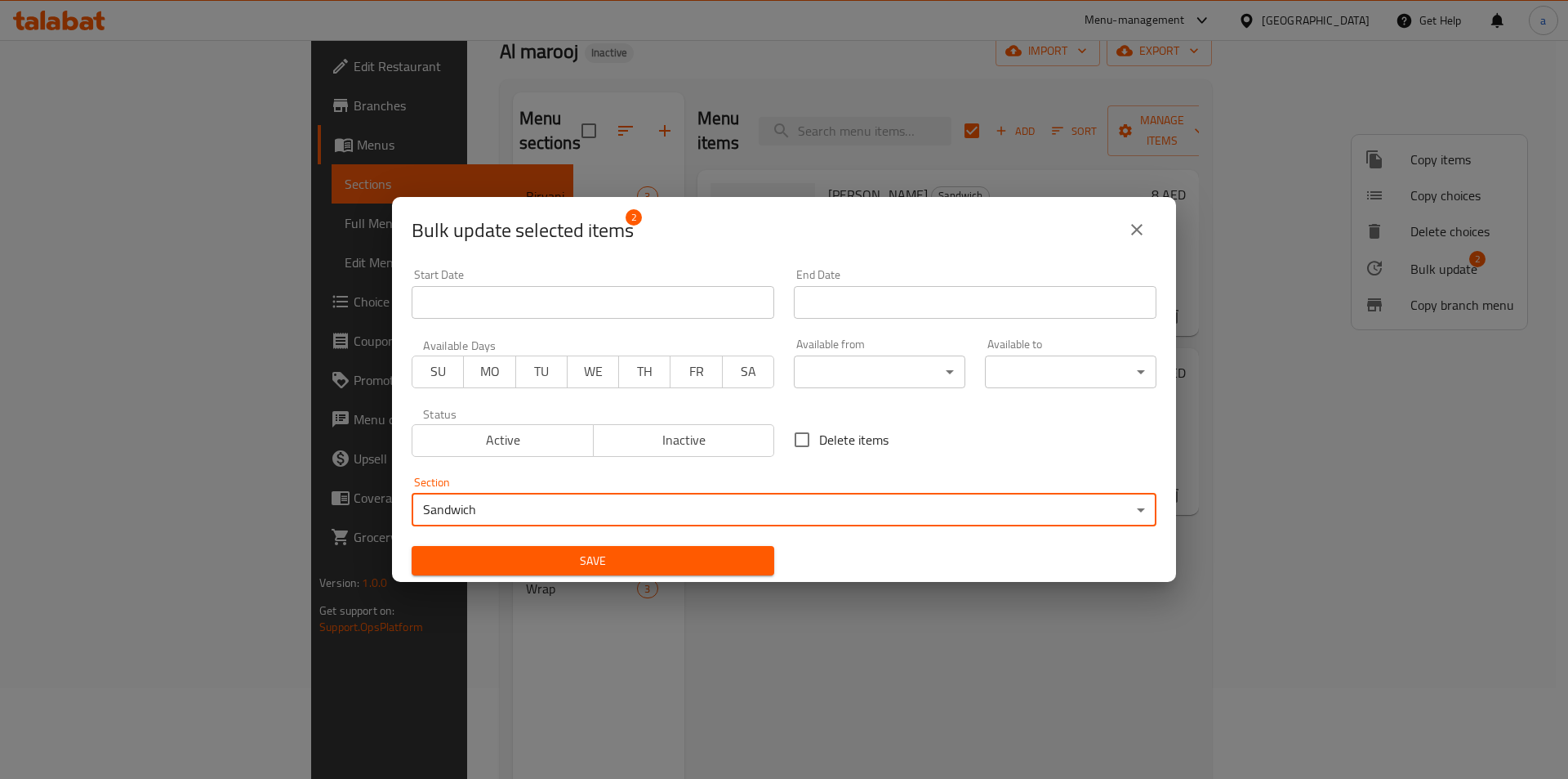
click at [632, 572] on button "Save" at bounding box center [592, 561] width 363 height 30
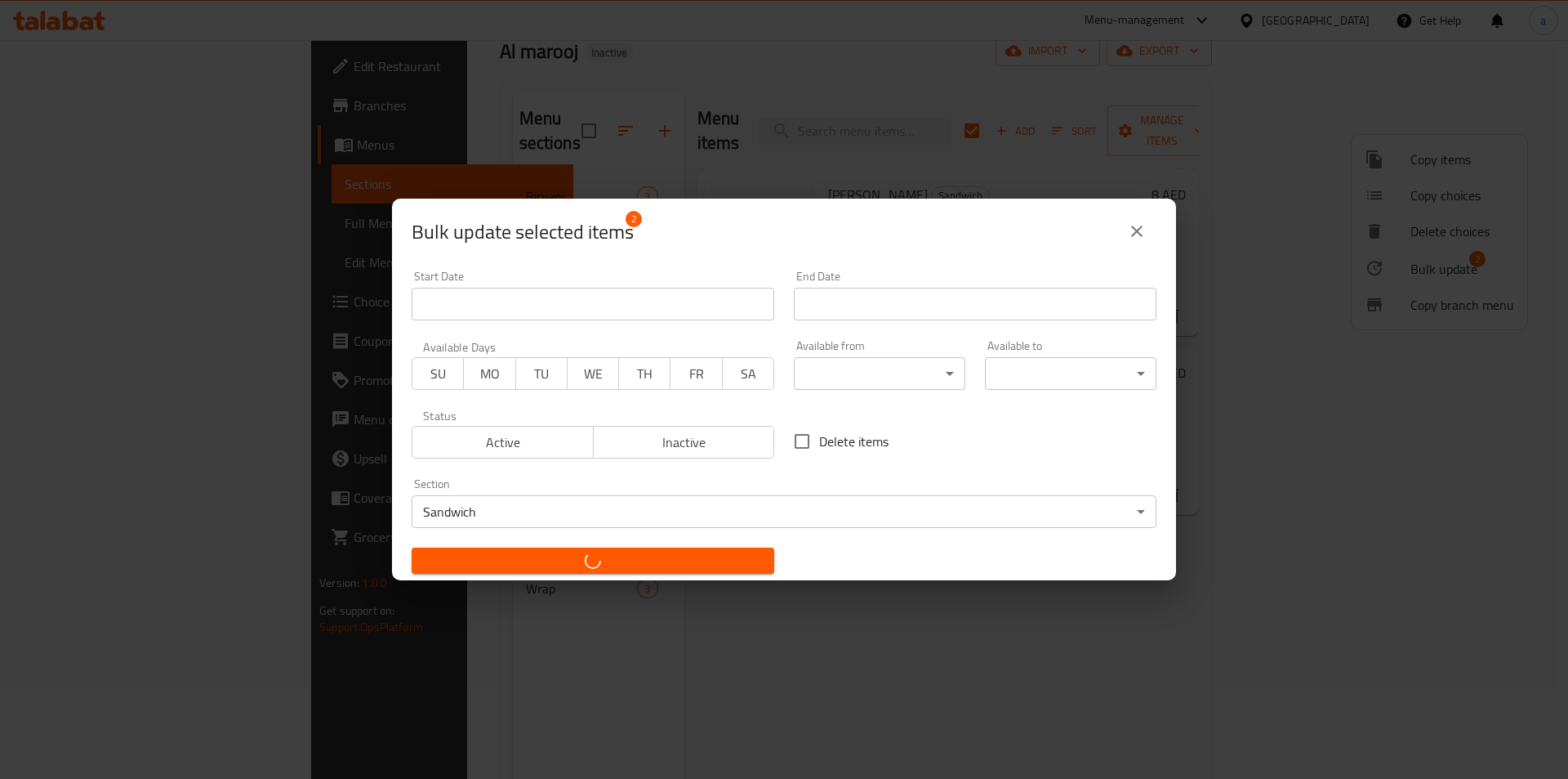
checkbox input "false"
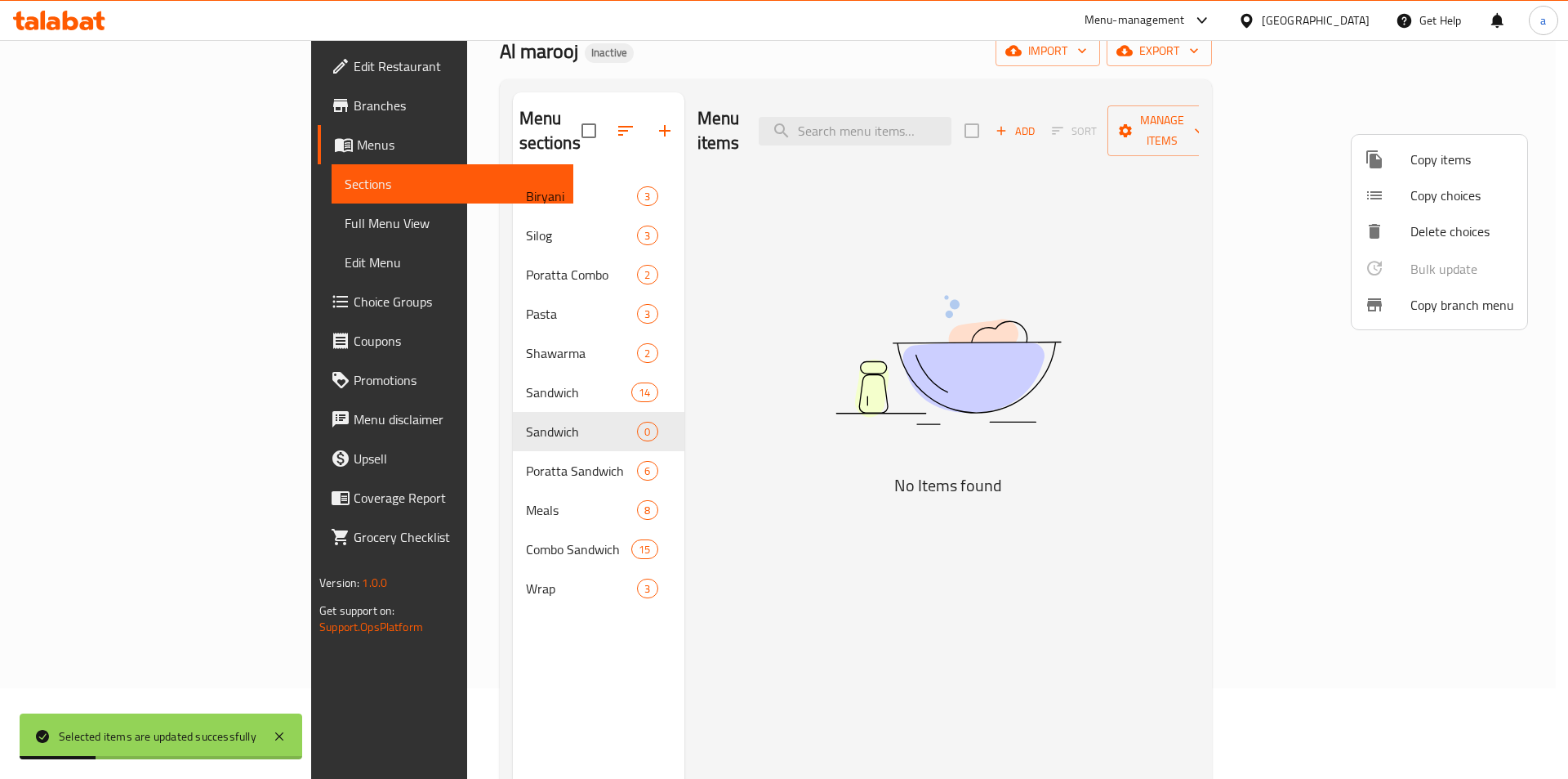
click at [568, 409] on div at bounding box center [784, 389] width 1568 height 779
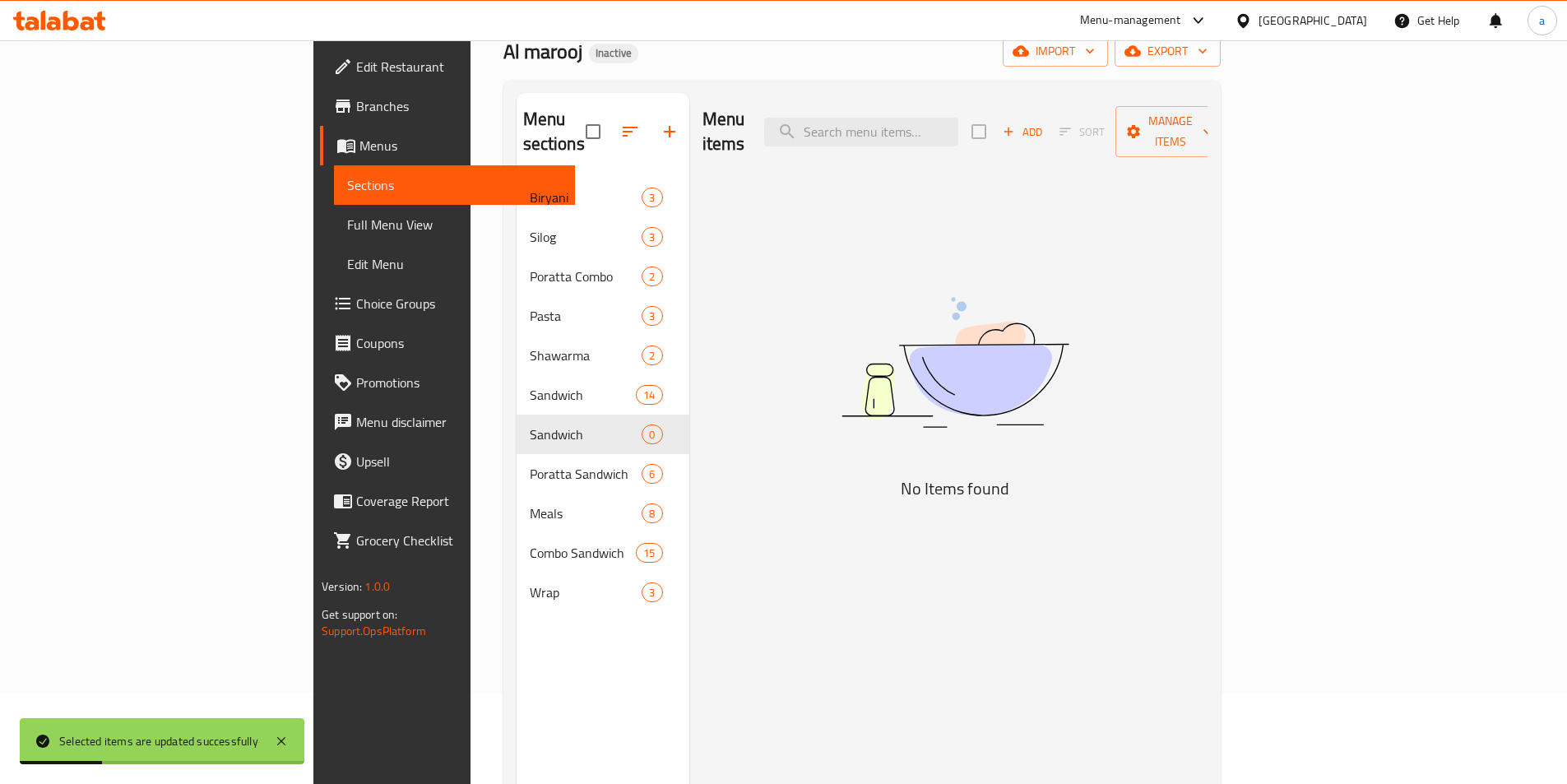
click at [531, 424] on span "Sandwich" at bounding box center [586, 434] width 112 height 20
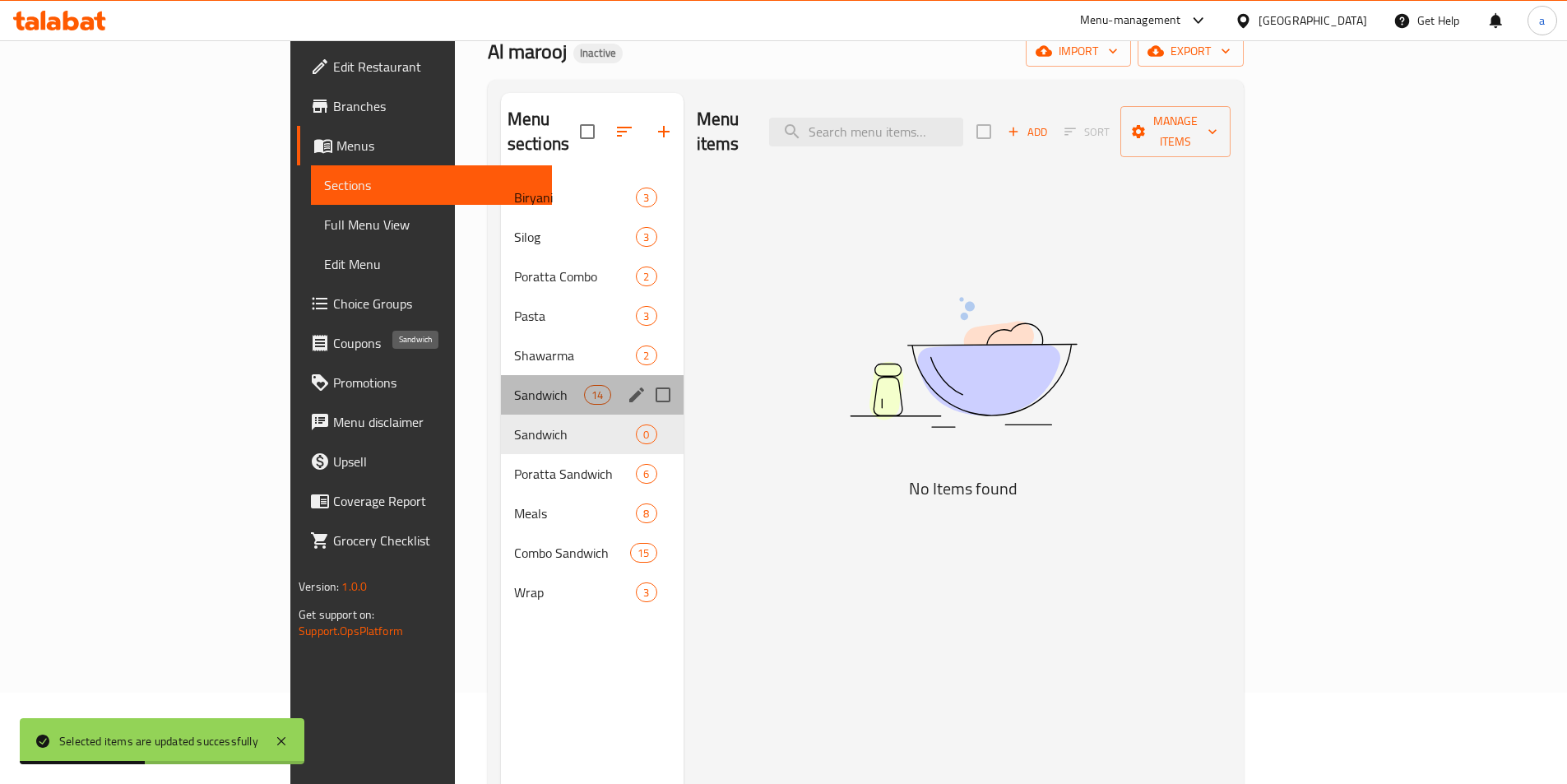
click at [514, 385] on span "Sandwich" at bounding box center [549, 395] width 70 height 20
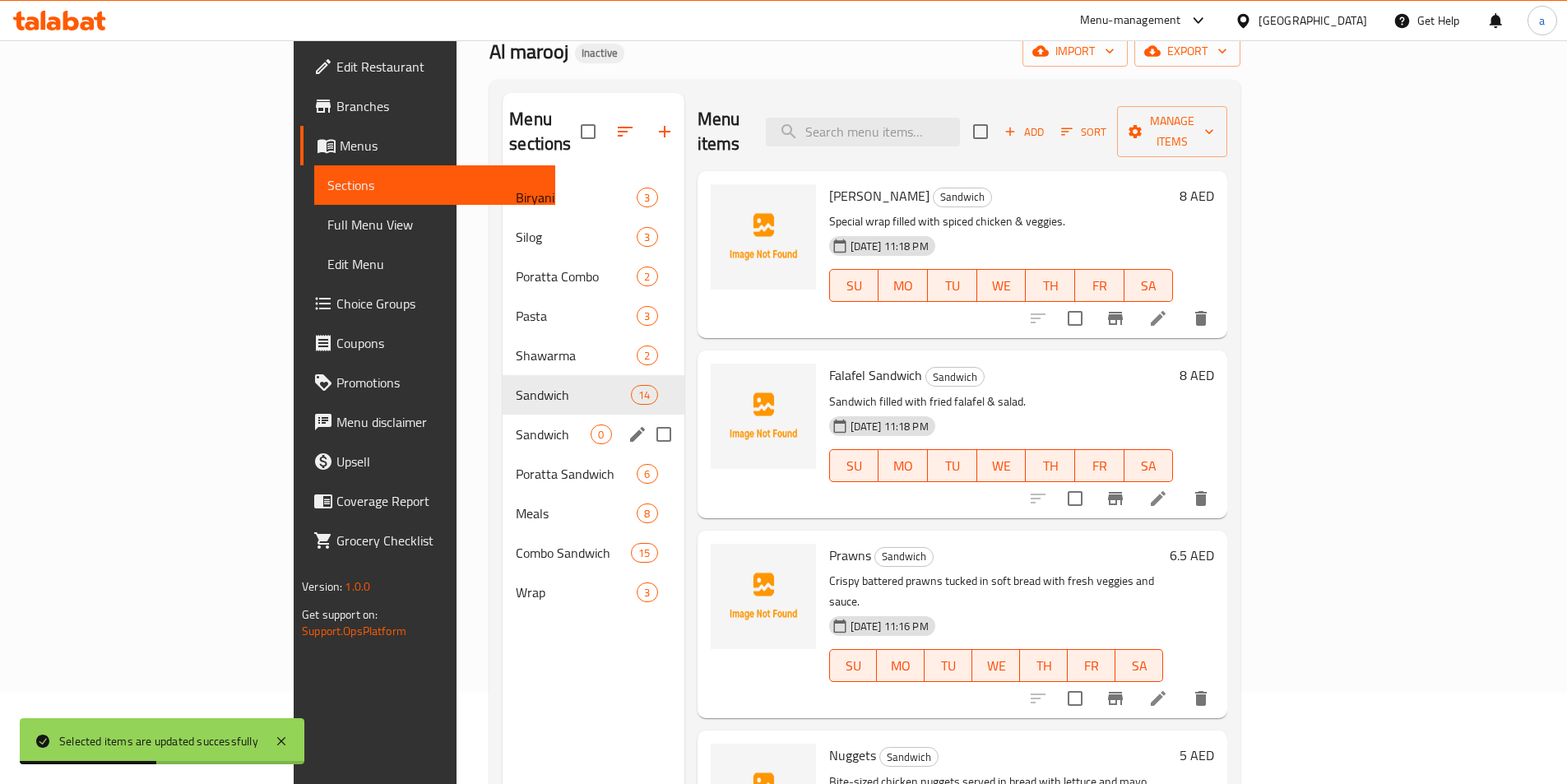
click at [547, 414] on div "Sandwich 0" at bounding box center [592, 434] width 181 height 40
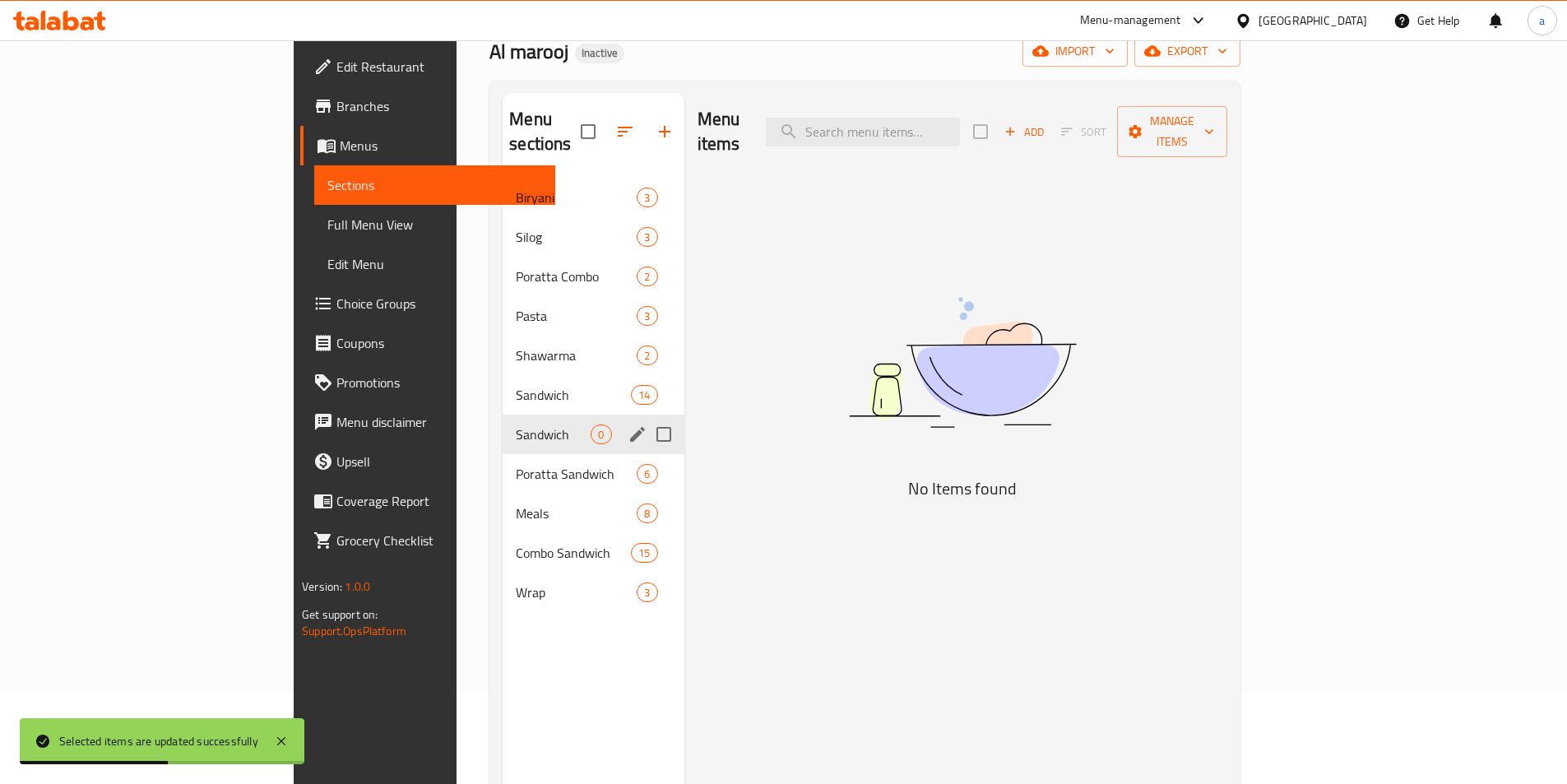
click at [647, 417] on input "Menu sections" at bounding box center [664, 434] width 34 height 34
checkbox input "true"
click at [596, 130] on button "button" at bounding box center [615, 132] width 40 height 40
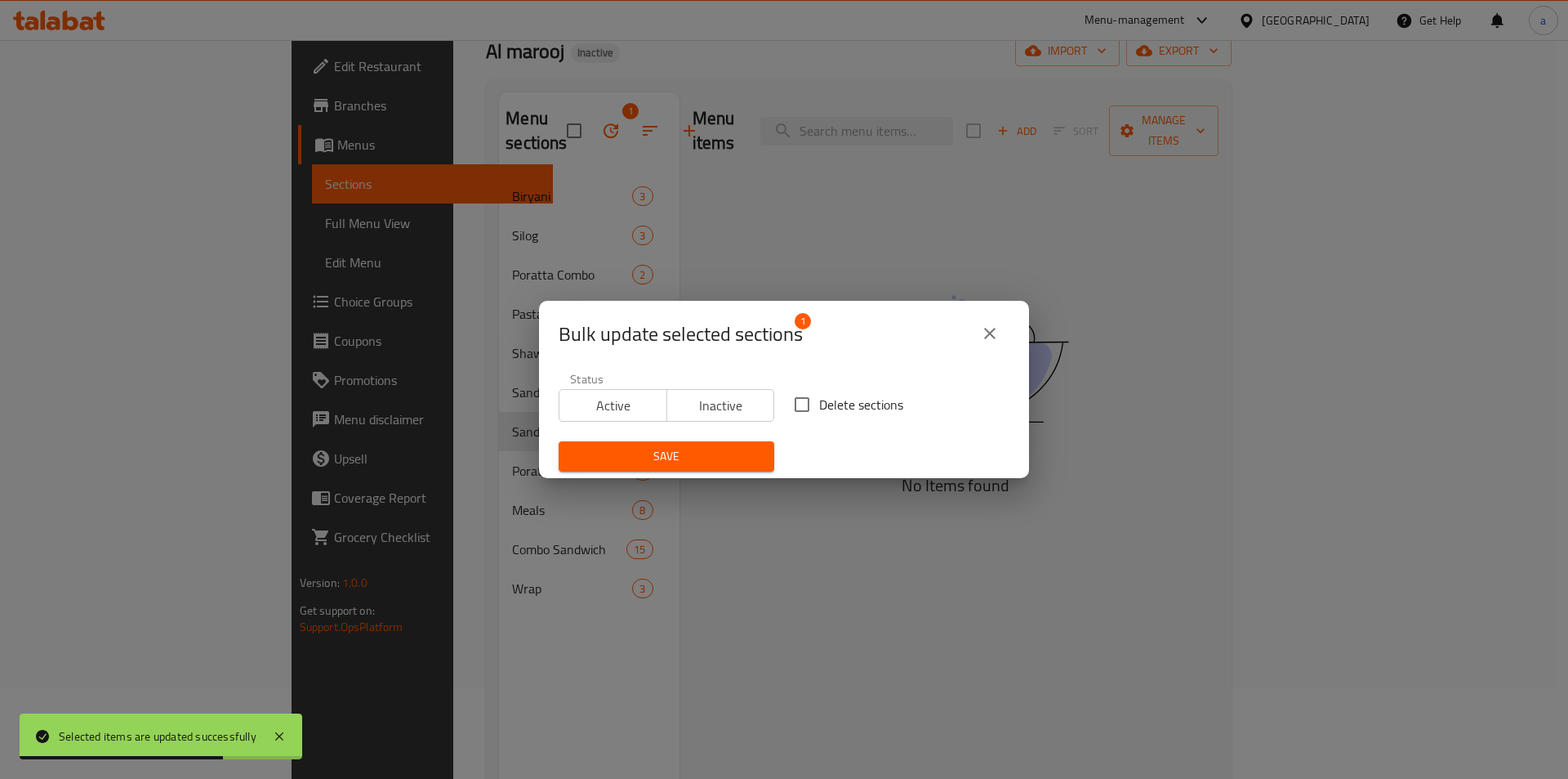
click at [809, 402] on input "Delete sections" at bounding box center [802, 404] width 34 height 34
checkbox input "true"
click at [702, 486] on div "Bulk update selected sections 1 Status Active Inactive Delete sections Save" at bounding box center [784, 389] width 1568 height 779
click at [711, 456] on span "Save" at bounding box center [666, 456] width 189 height 21
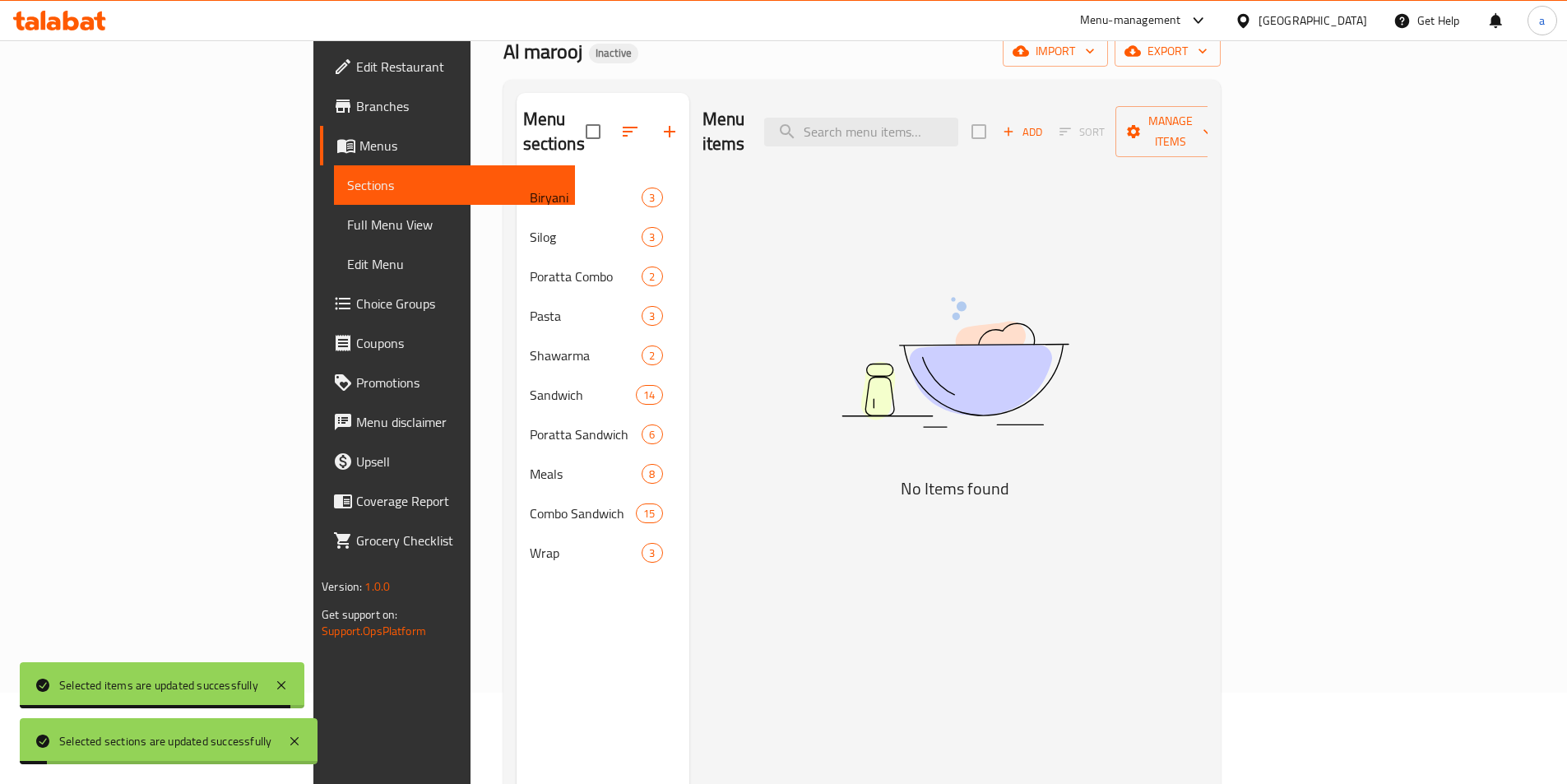
click at [347, 219] on span "Full Menu View" at bounding box center [454, 225] width 215 height 20
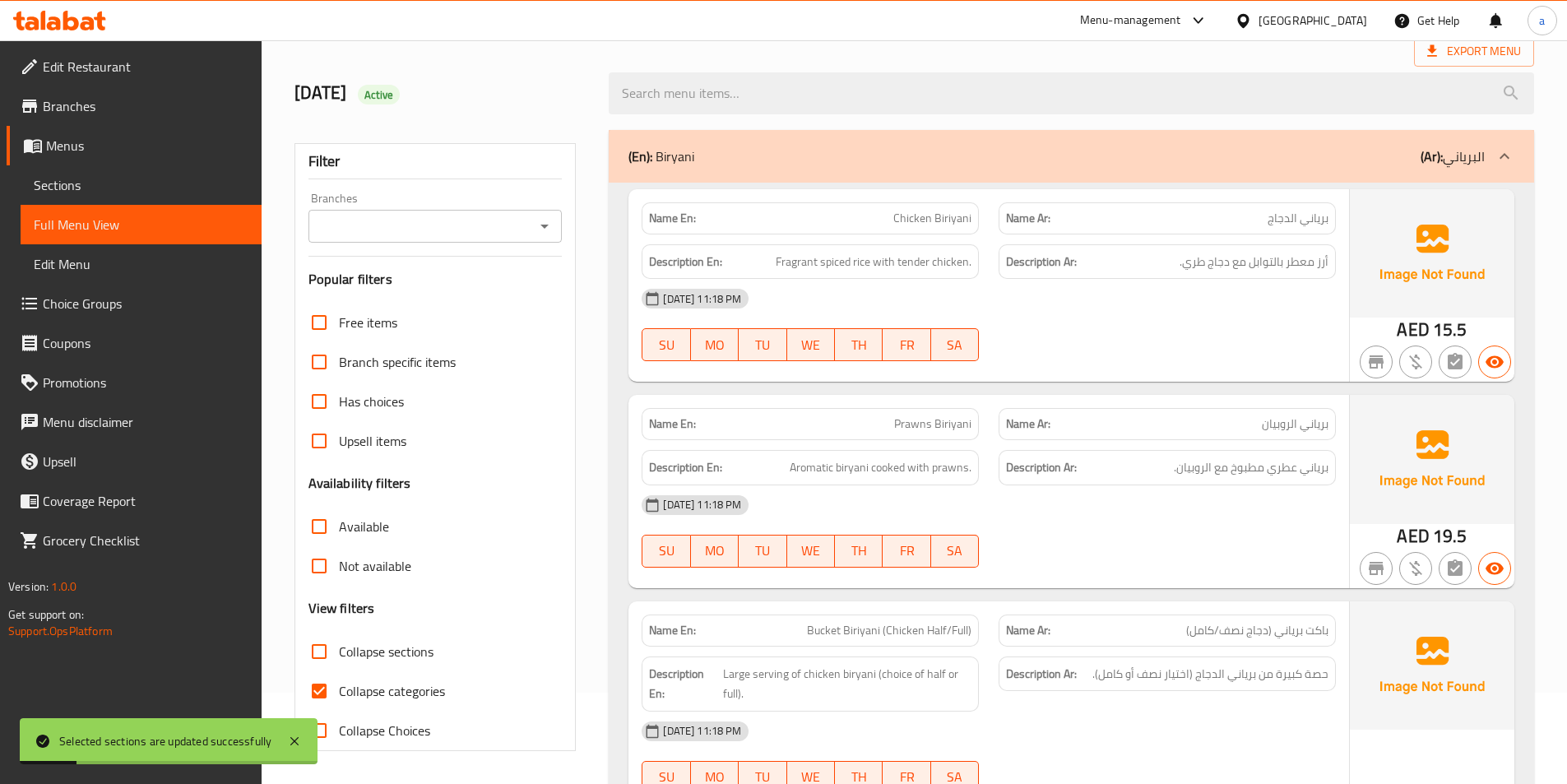
click at [321, 653] on input "Collapse sections" at bounding box center [319, 651] width 40 height 40
checkbox input "true"
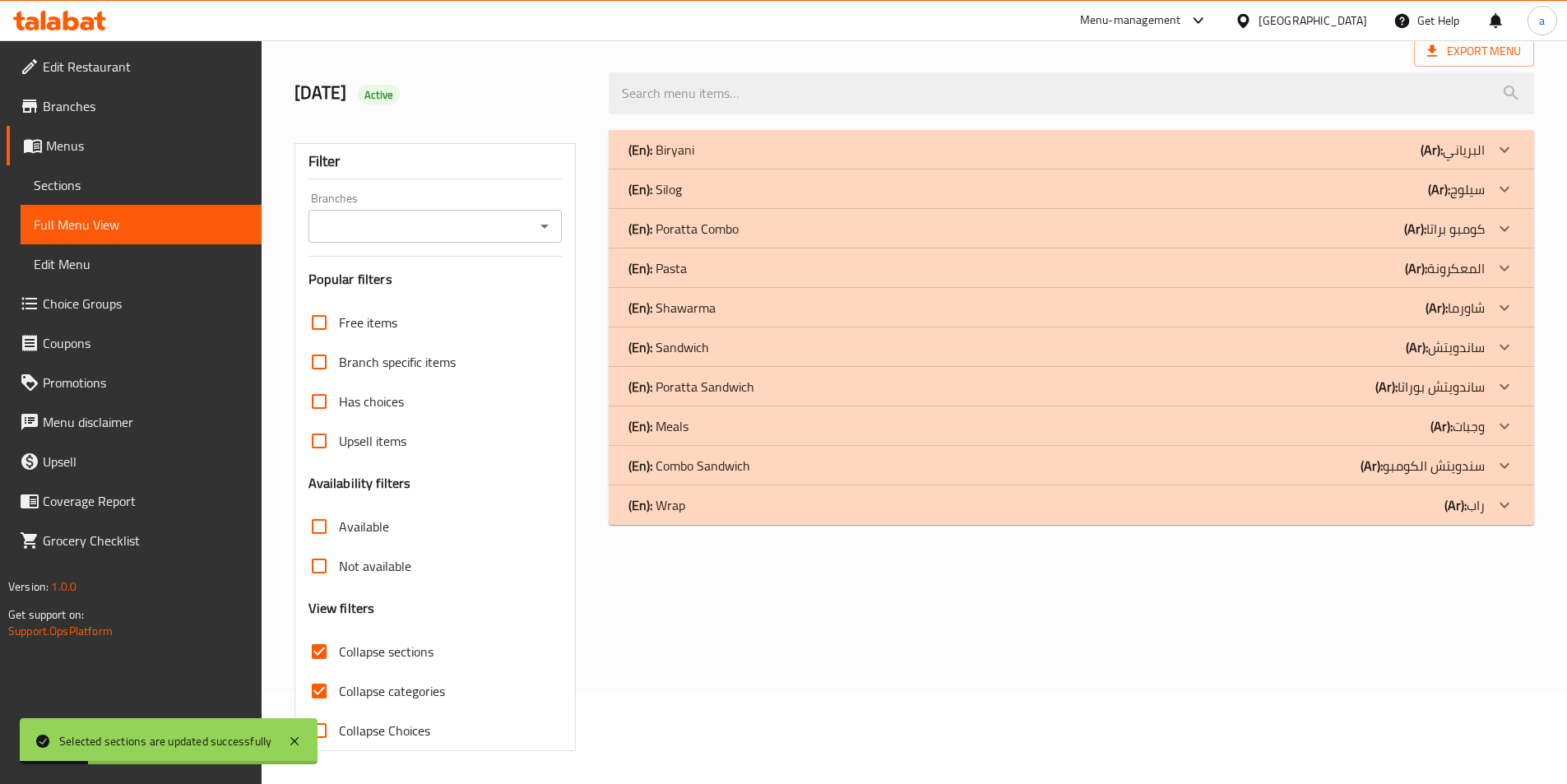
click at [329, 691] on input "Collapse categories" at bounding box center [319, 691] width 40 height 40
checkbox input "false"
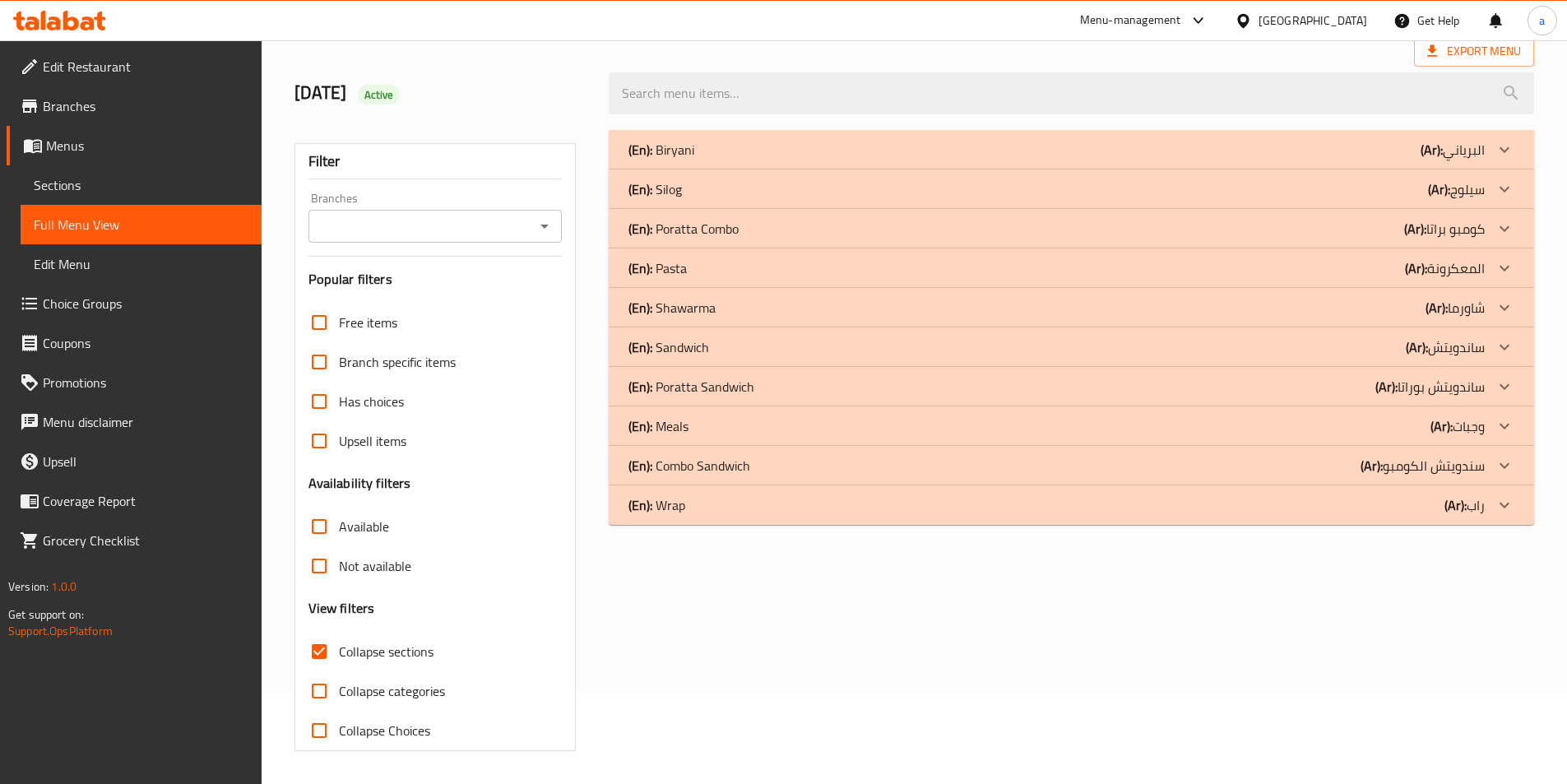
click at [706, 432] on div "(En): Meals (Ar): وجبات" at bounding box center [1057, 426] width 856 height 20
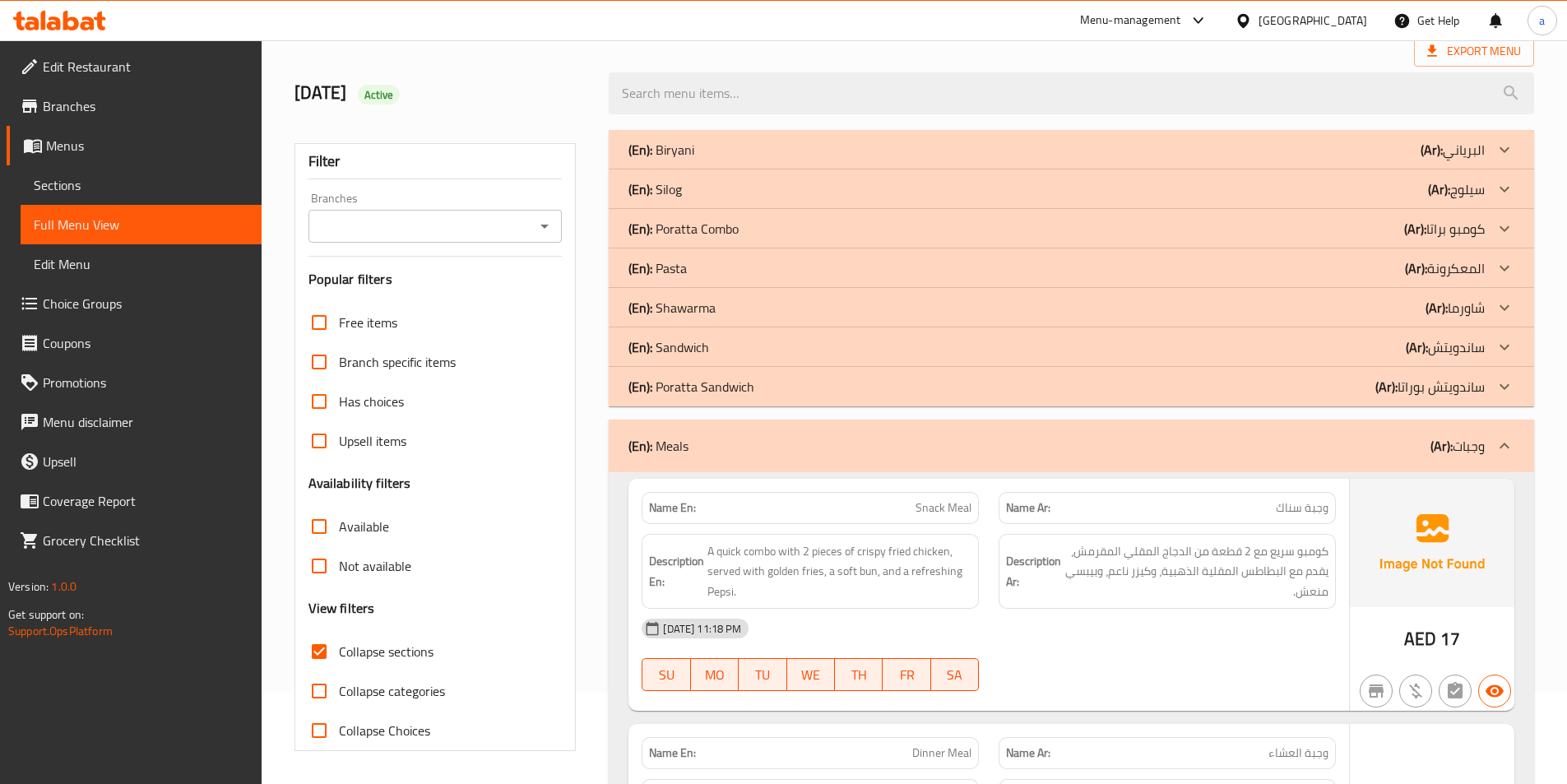
click at [701, 385] on p "(En): Poratta Sandwich" at bounding box center [692, 386] width 126 height 20
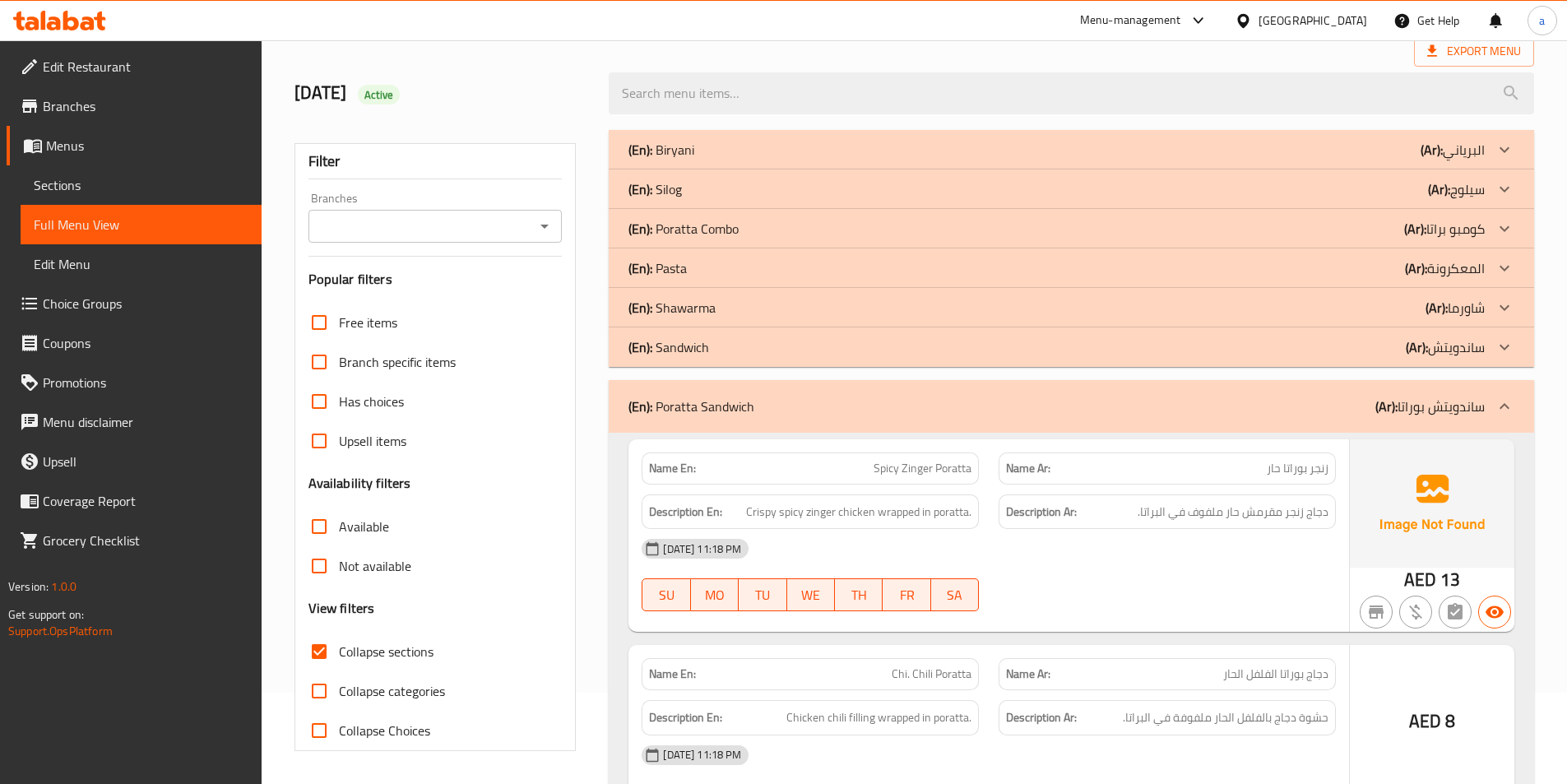
click at [697, 348] on p "(En): Sandwich" at bounding box center [669, 347] width 81 height 20
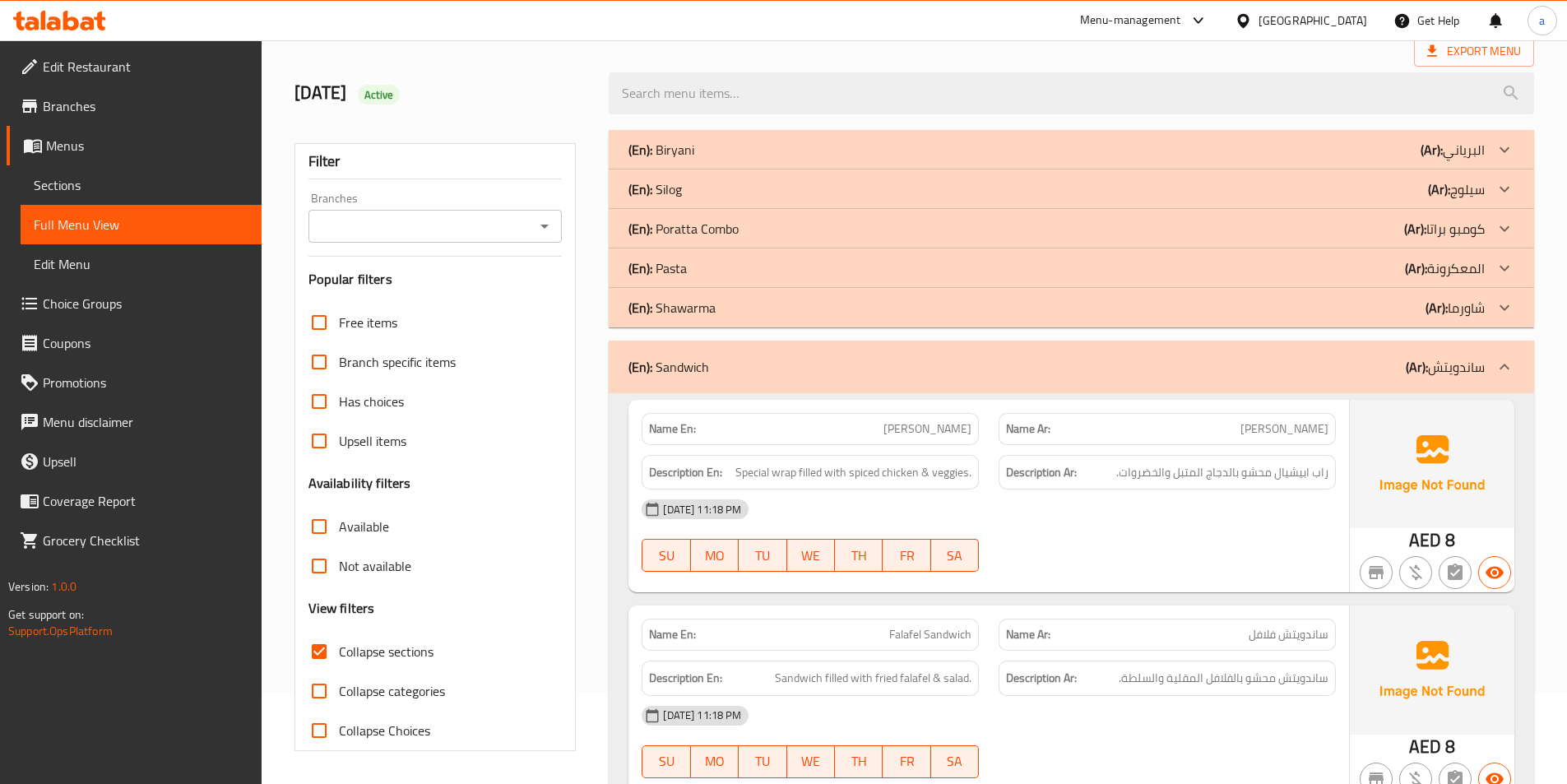
drag, startPoint x: 704, startPoint y: 312, endPoint x: 707, endPoint y: 284, distance: 28.2
click at [704, 310] on p "(En): Shawarma" at bounding box center [672, 307] width 87 height 20
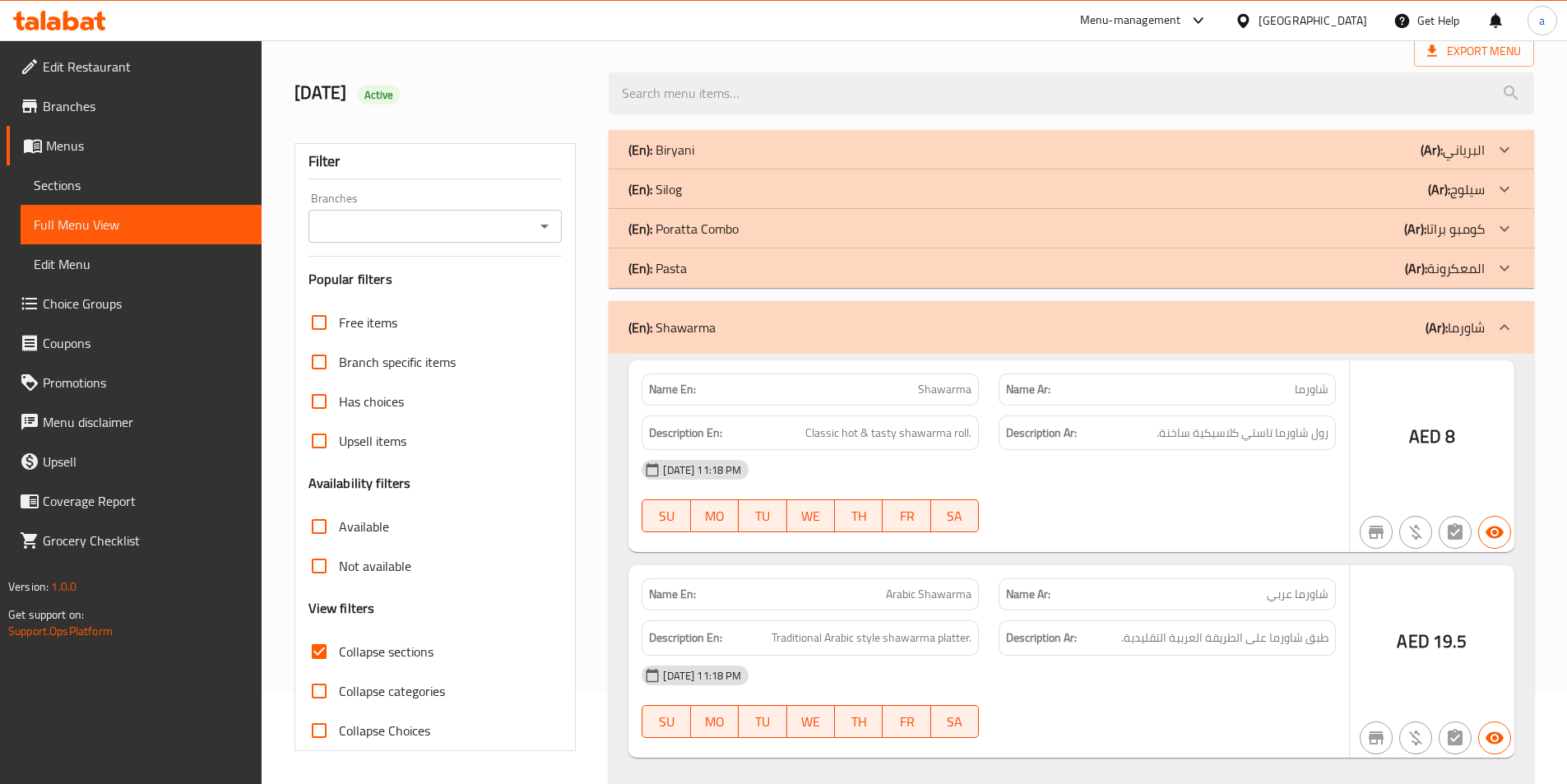
click at [708, 277] on div "(En): Pasta (Ar): المعكرونة" at bounding box center [1072, 269] width 925 height 40
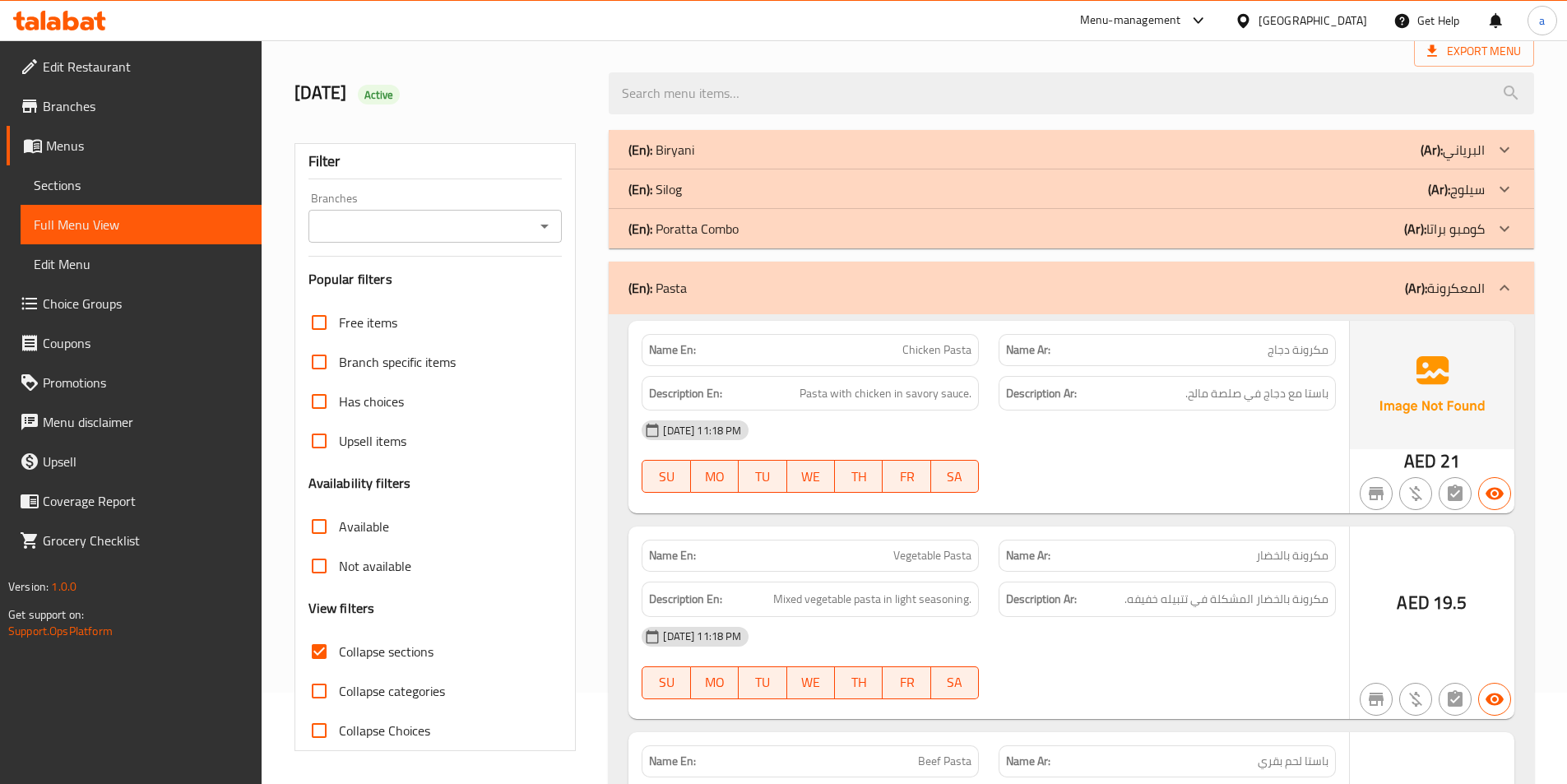
click at [710, 238] on p "(En): Poratta Combo" at bounding box center [684, 229] width 111 height 20
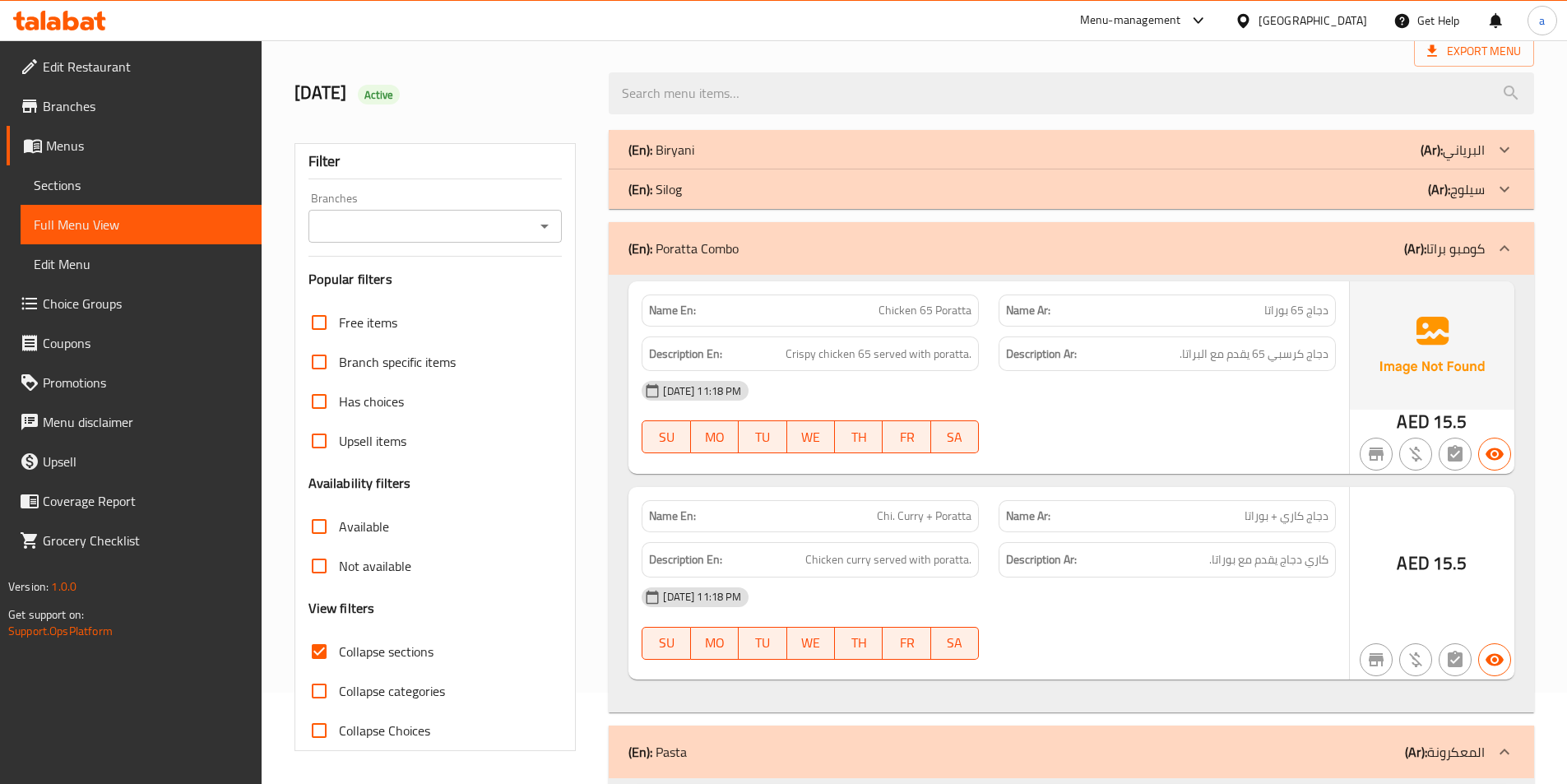
click at [714, 201] on div "(En): Silog (Ar): سيلوج" at bounding box center [1072, 189] width 925 height 40
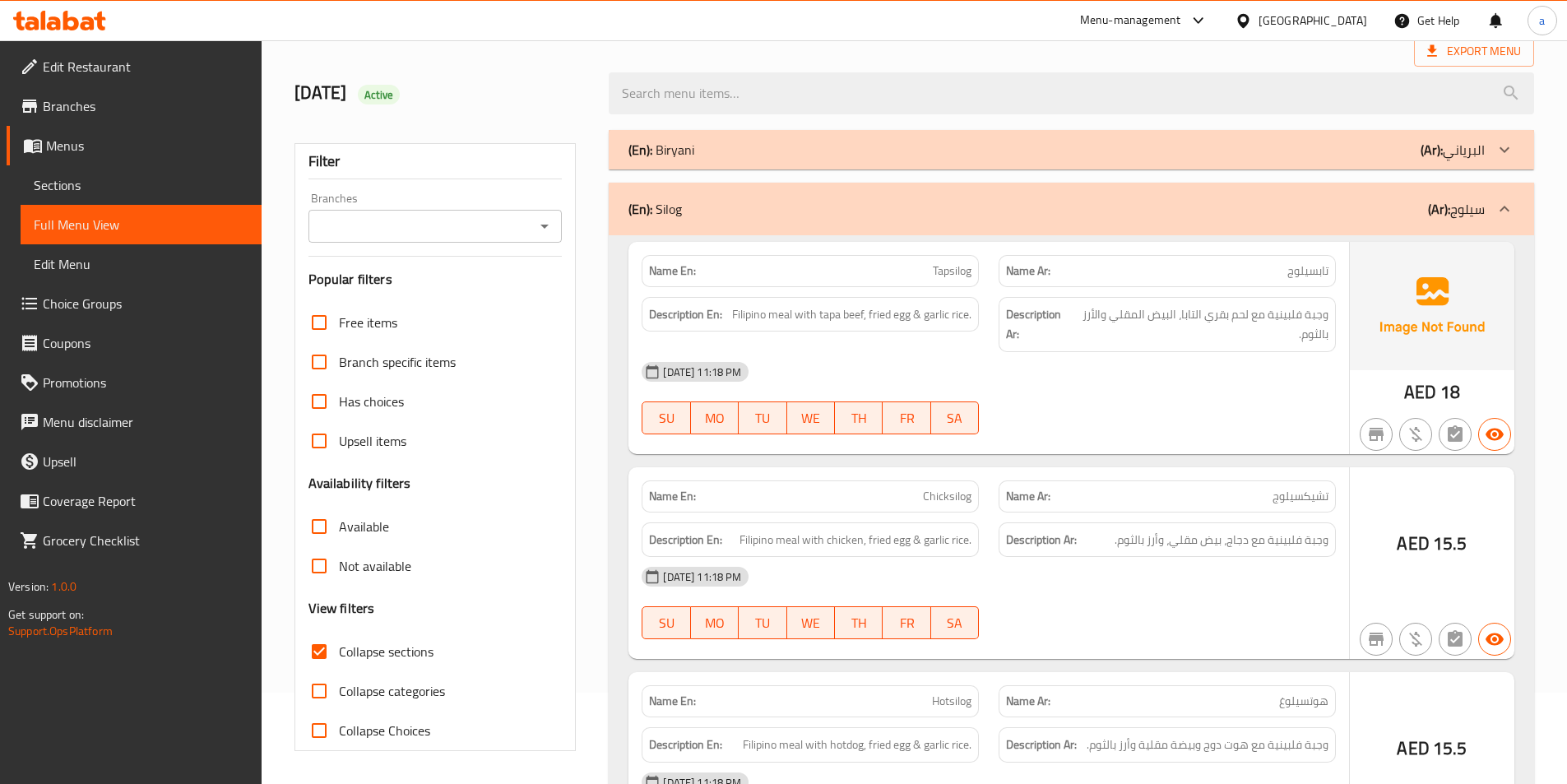
click at [722, 154] on div "(En): Biryani (Ar): البرياني" at bounding box center [1057, 150] width 856 height 20
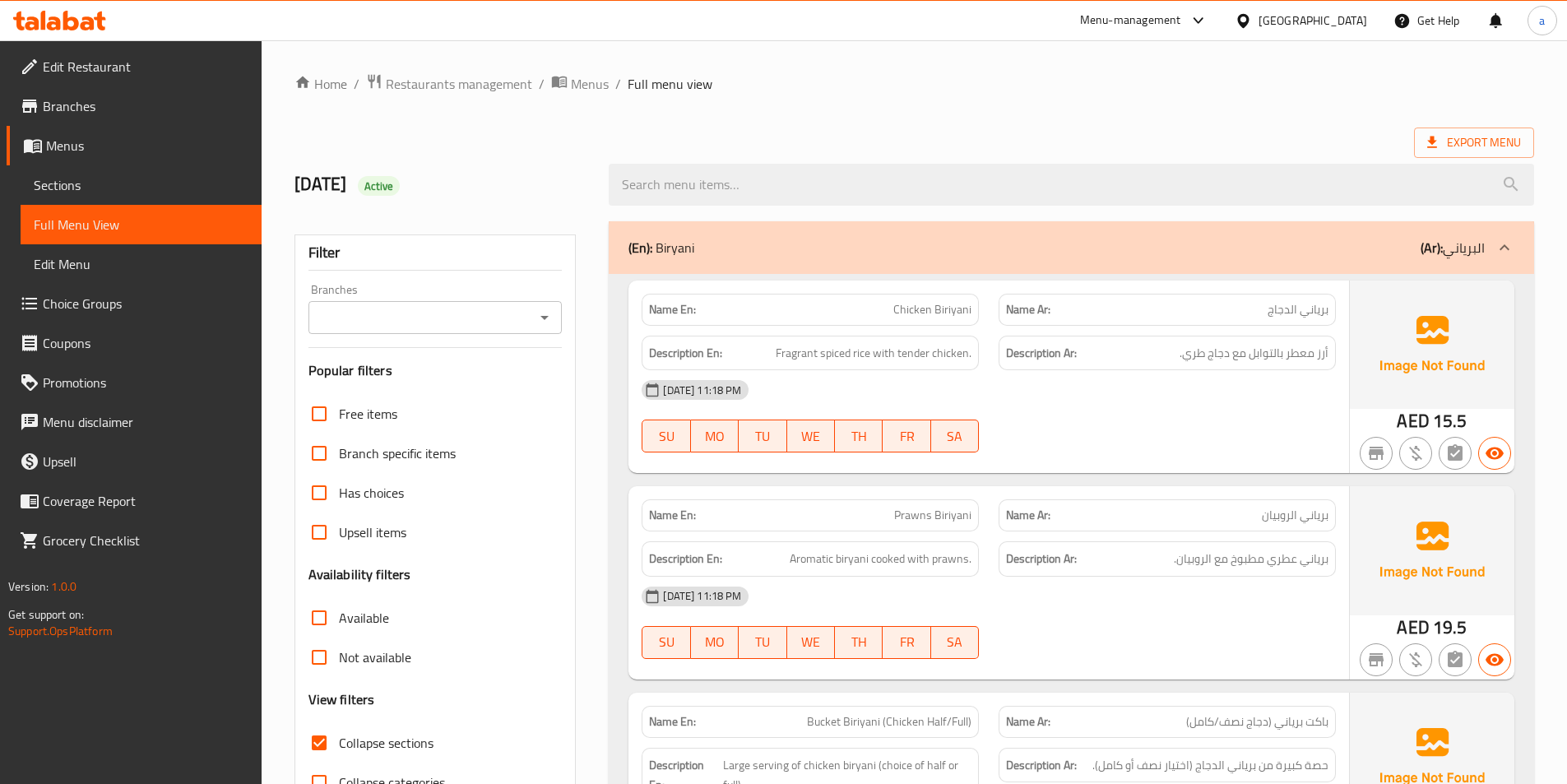
click at [1490, 159] on div at bounding box center [1072, 184] width 945 height 62
click at [1464, 146] on span "Export Menu" at bounding box center [1474, 142] width 93 height 21
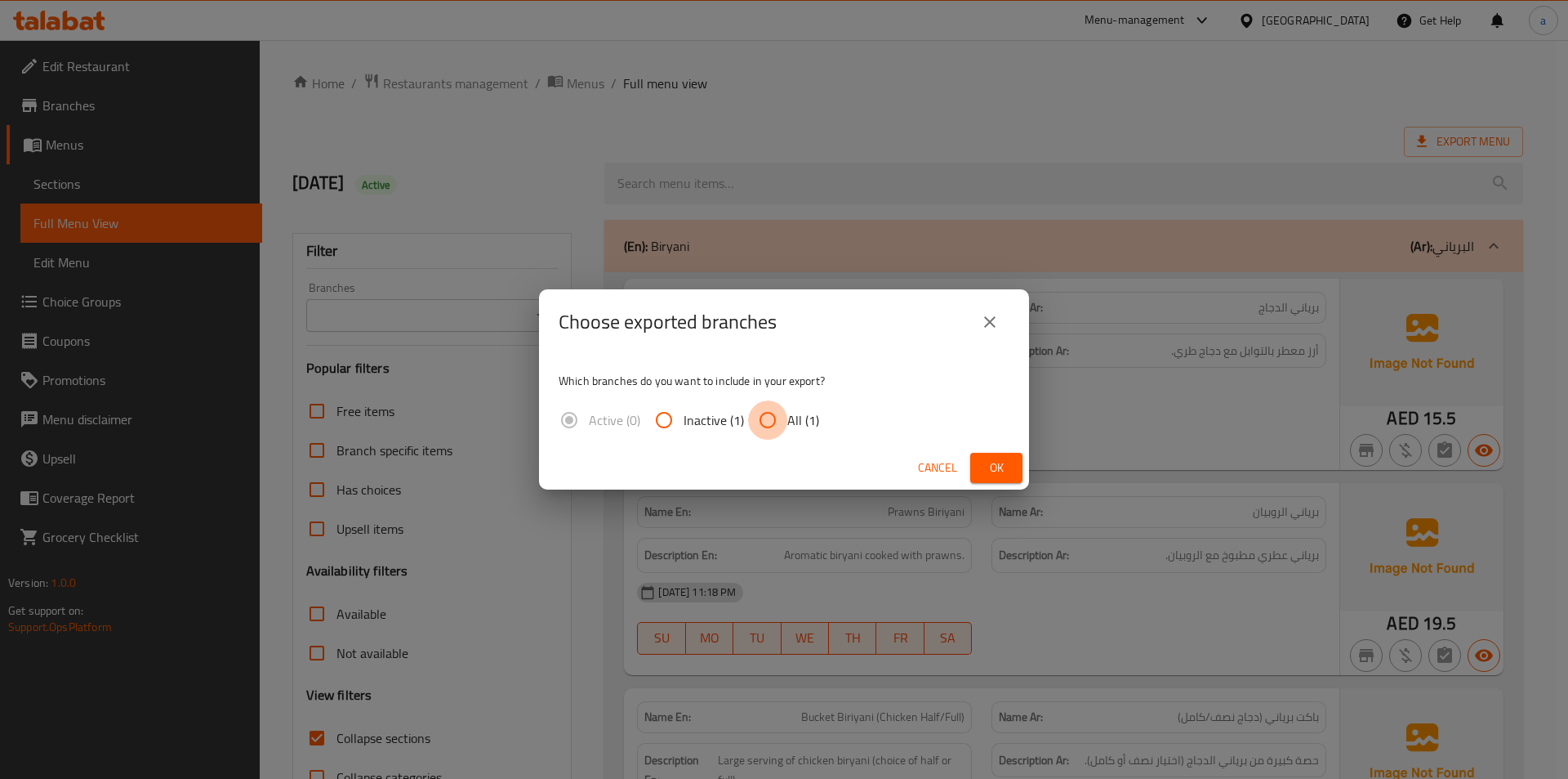
drag, startPoint x: 783, startPoint y: 427, endPoint x: 1040, endPoint y: 466, distance: 259.9
click at [787, 427] on label "All (1)" at bounding box center [784, 420] width 71 height 39
click at [787, 427] on input "All (1)" at bounding box center [768, 420] width 39 height 39
radio input "true"
click at [996, 460] on span "Ok" at bounding box center [995, 468] width 26 height 21
